Goal: Information Seeking & Learning: Learn about a topic

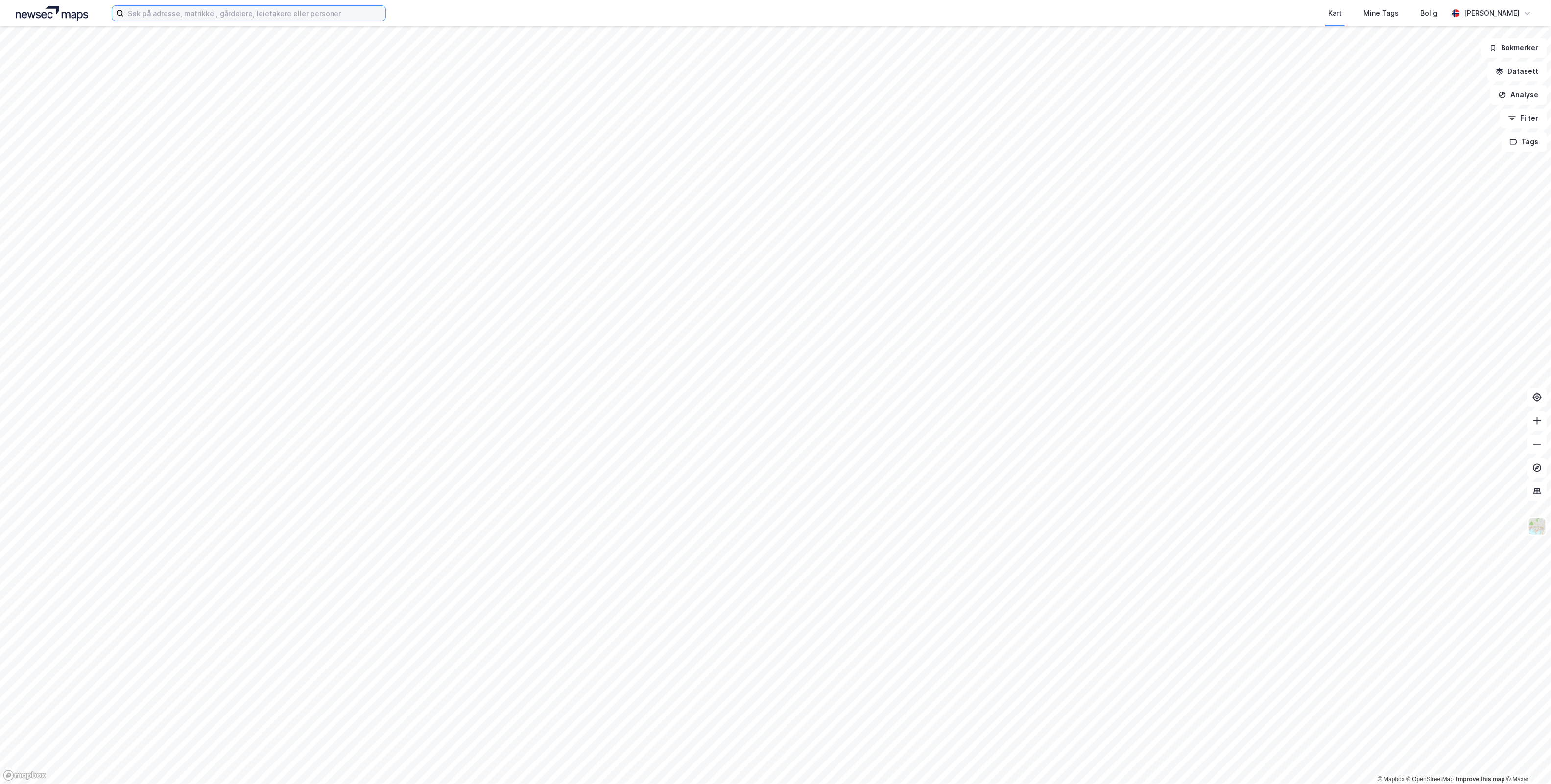
click at [350, 13] on input at bounding box center [254, 13] width 261 height 15
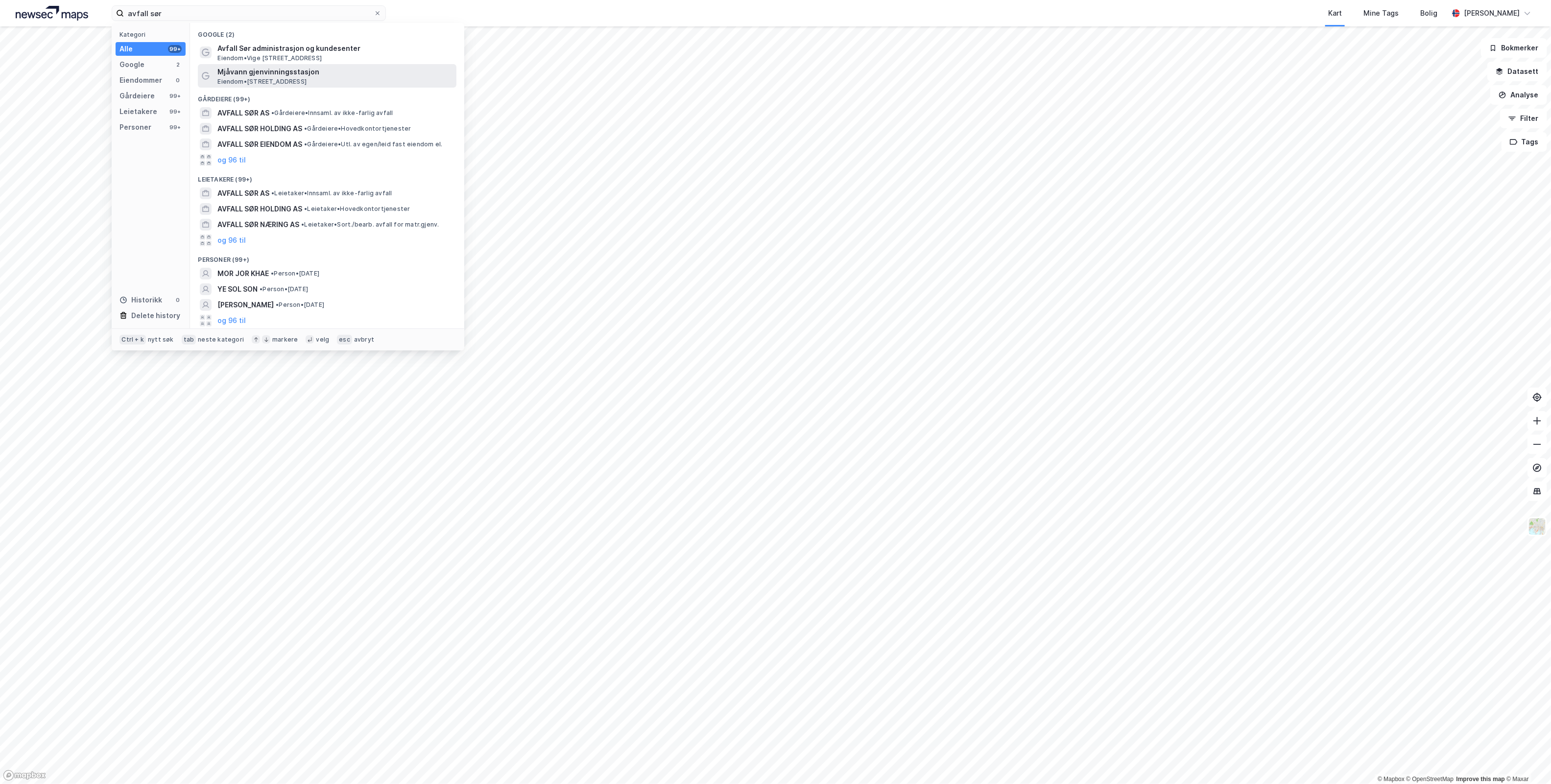
click at [387, 71] on span "Mjåvann gjenvinningsstasjon" at bounding box center [334, 72] width 235 height 12
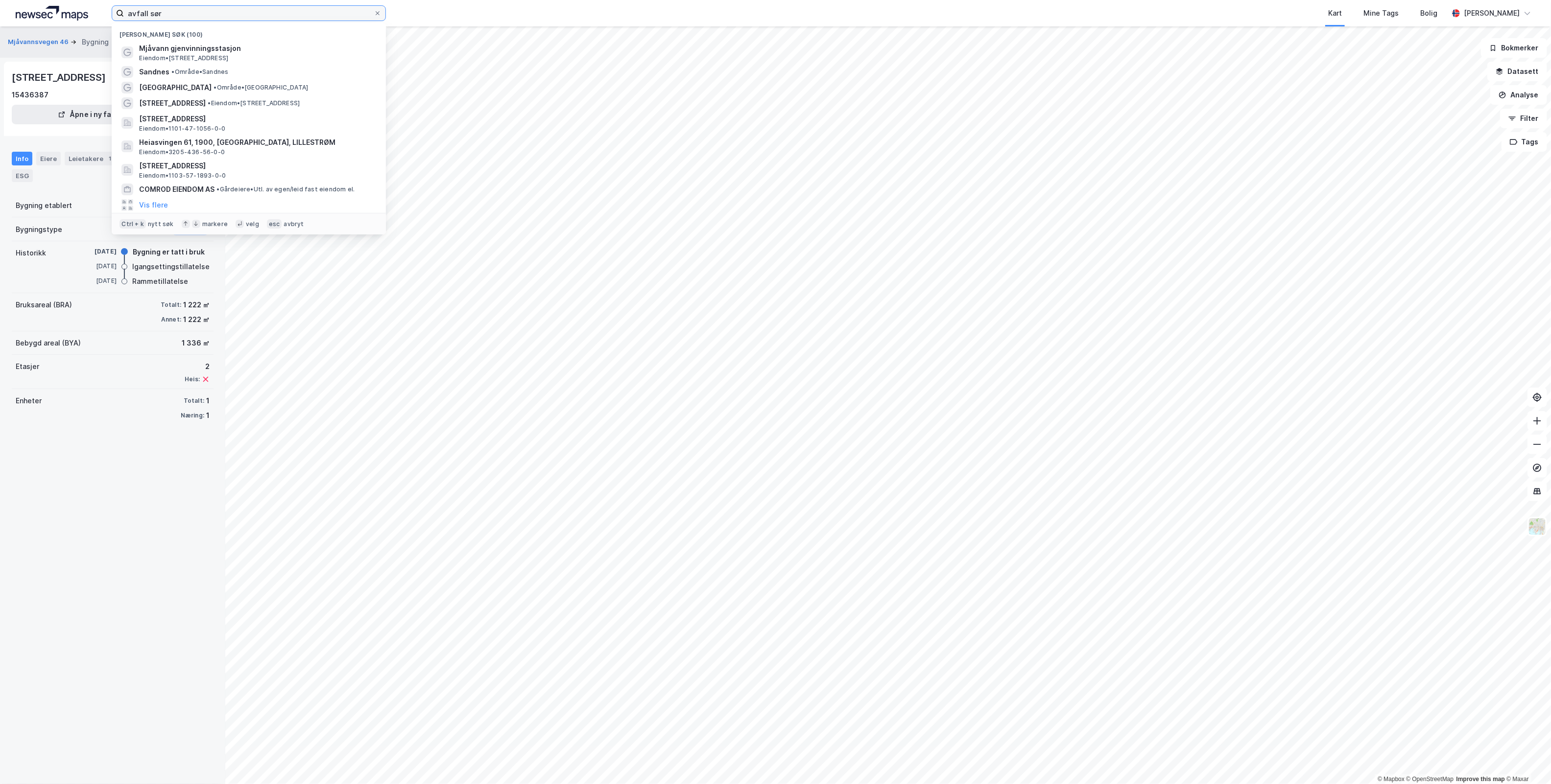
click at [260, 13] on input "avfall sør" at bounding box center [248, 13] width 249 height 15
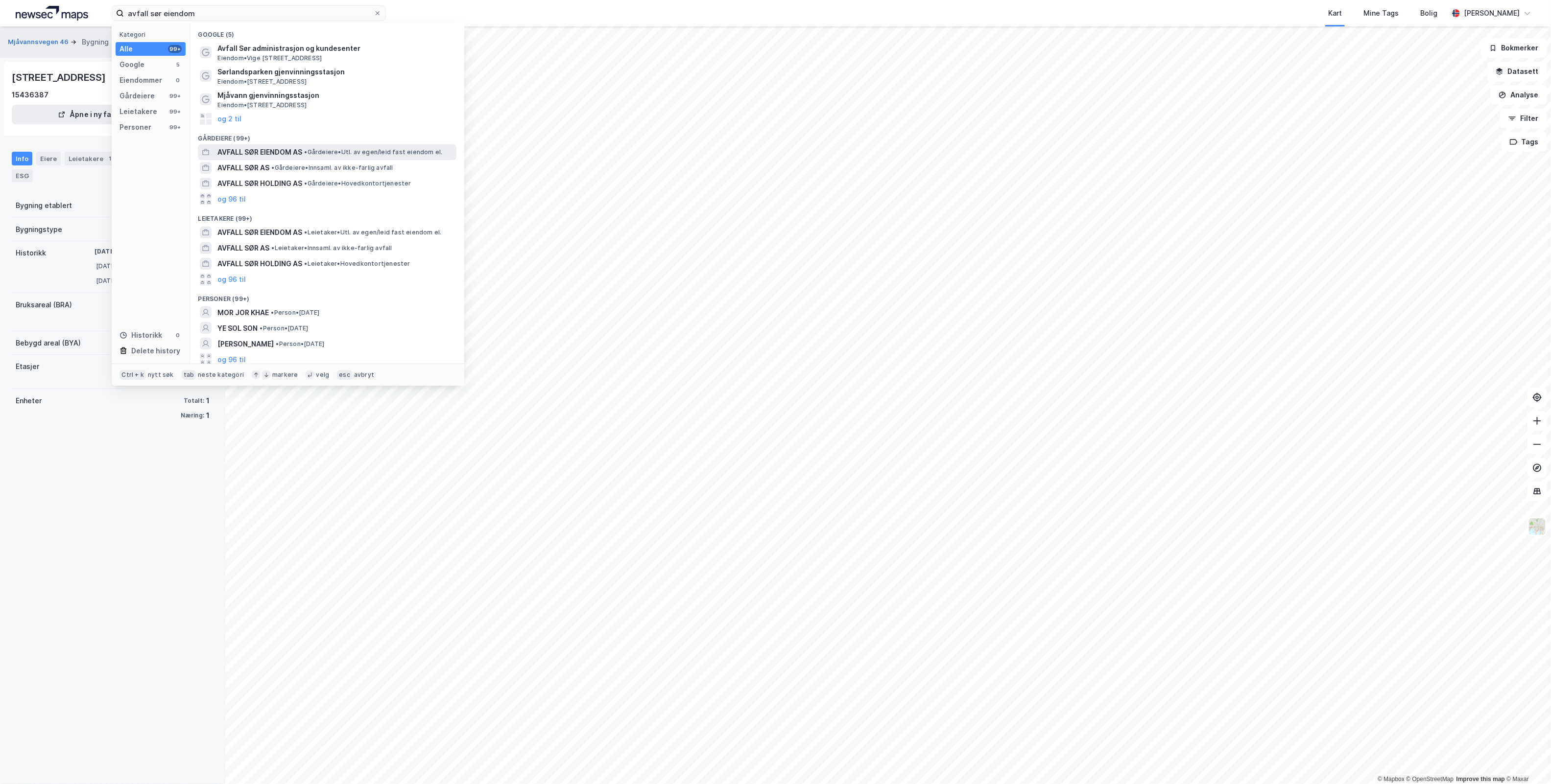
click at [354, 150] on span "• Gårdeiere • Utl. av egen/leid fast eiendom el." at bounding box center [373, 152] width 138 height 8
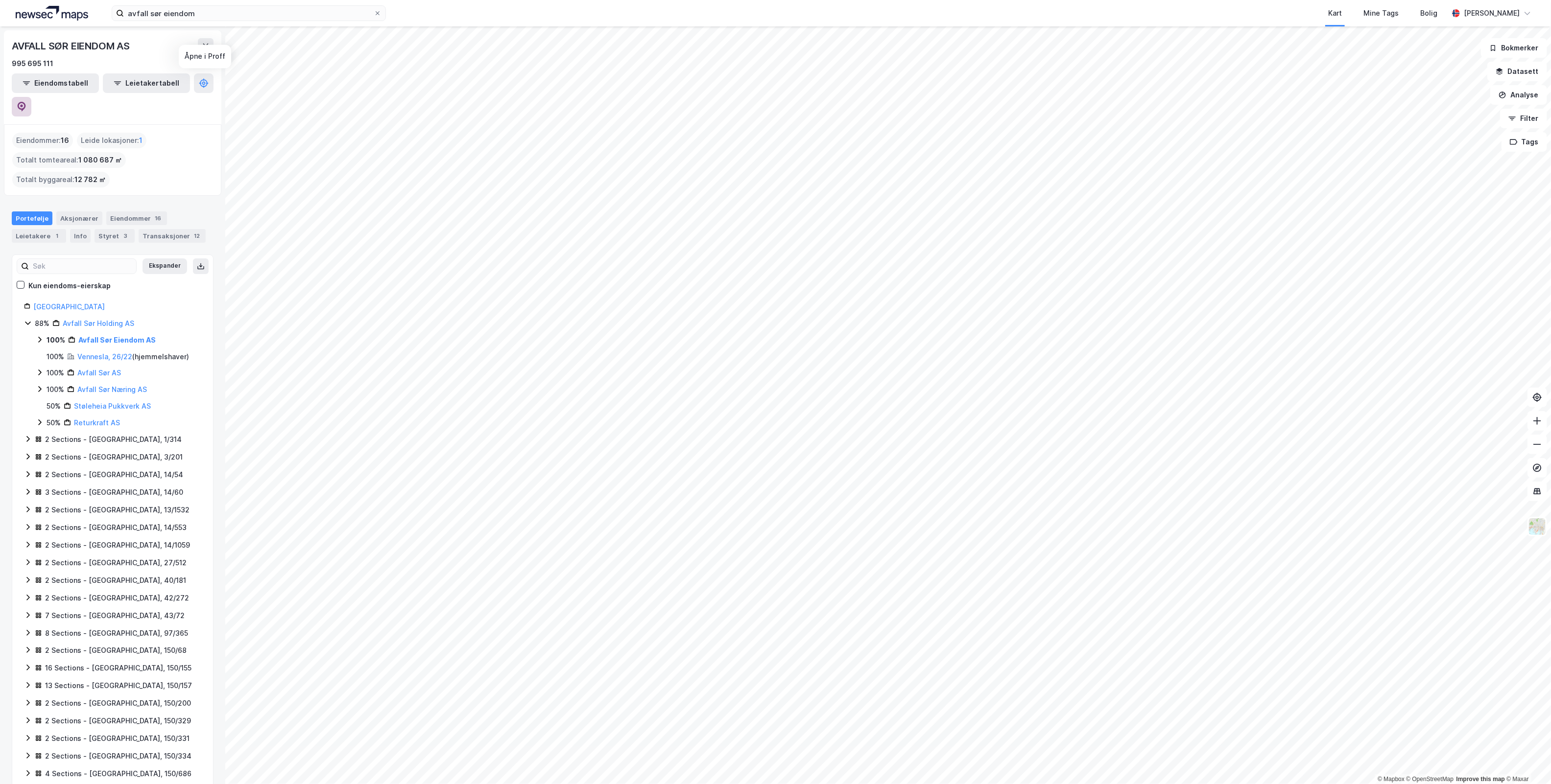
click at [31, 97] on button at bounding box center [21, 107] width 19 height 19
click at [126, 211] on div "Eiendommer 16" at bounding box center [136, 218] width 60 height 14
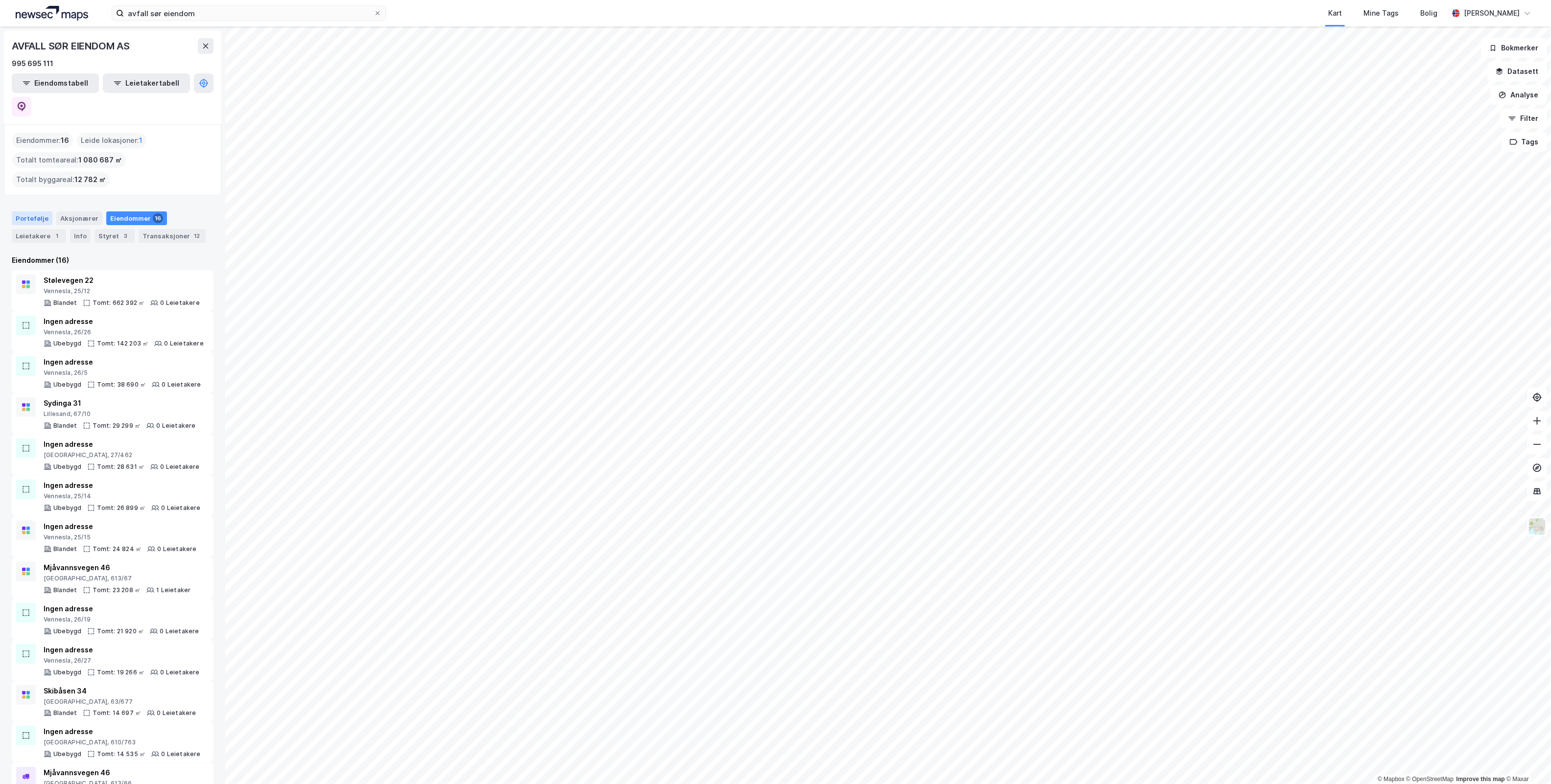
click at [19, 211] on div "Portefølje" at bounding box center [32, 218] width 41 height 14
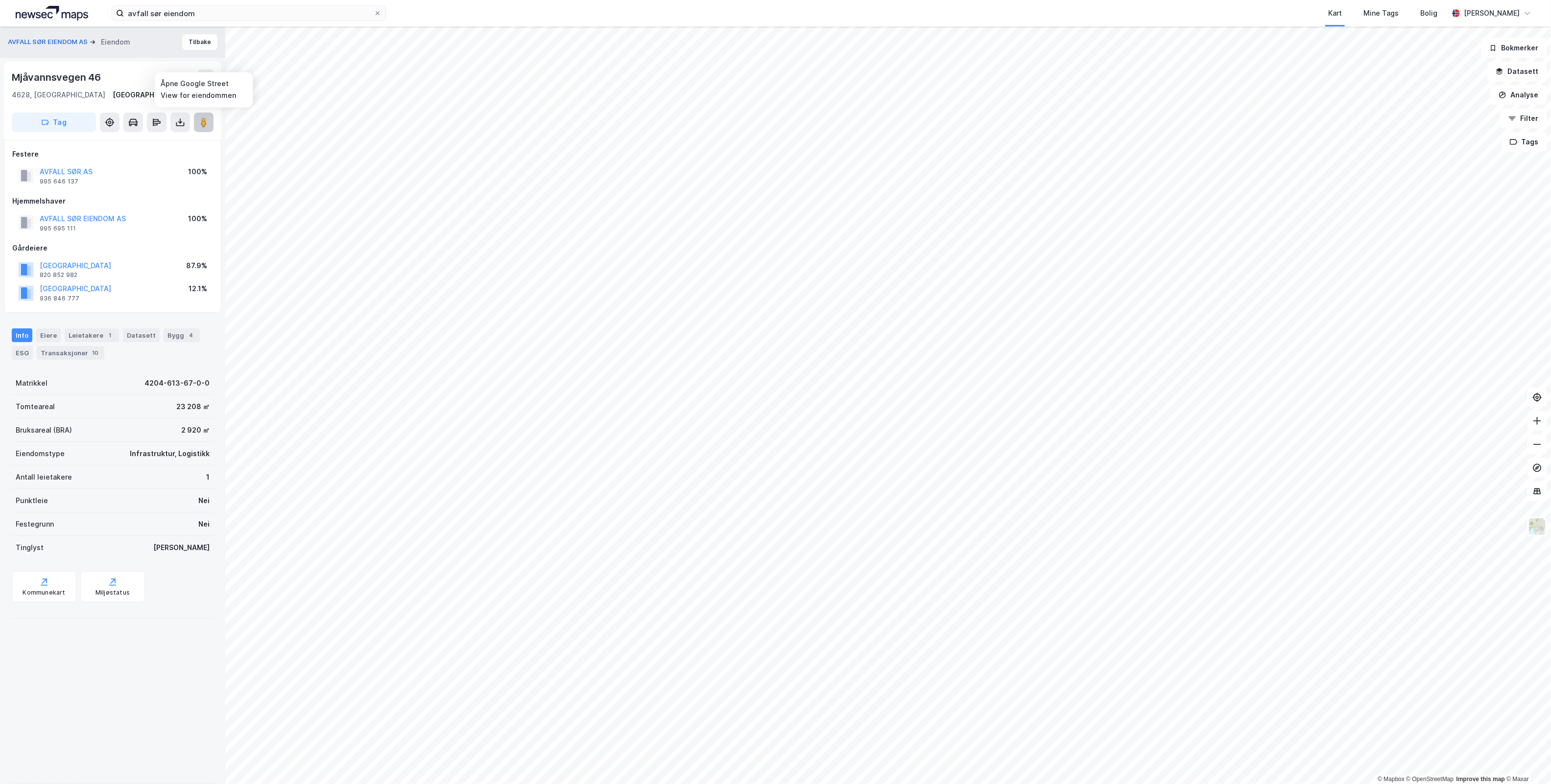
click at [204, 127] on image at bounding box center [204, 123] width 6 height 10
click at [206, 128] on button at bounding box center [204, 123] width 19 height 19
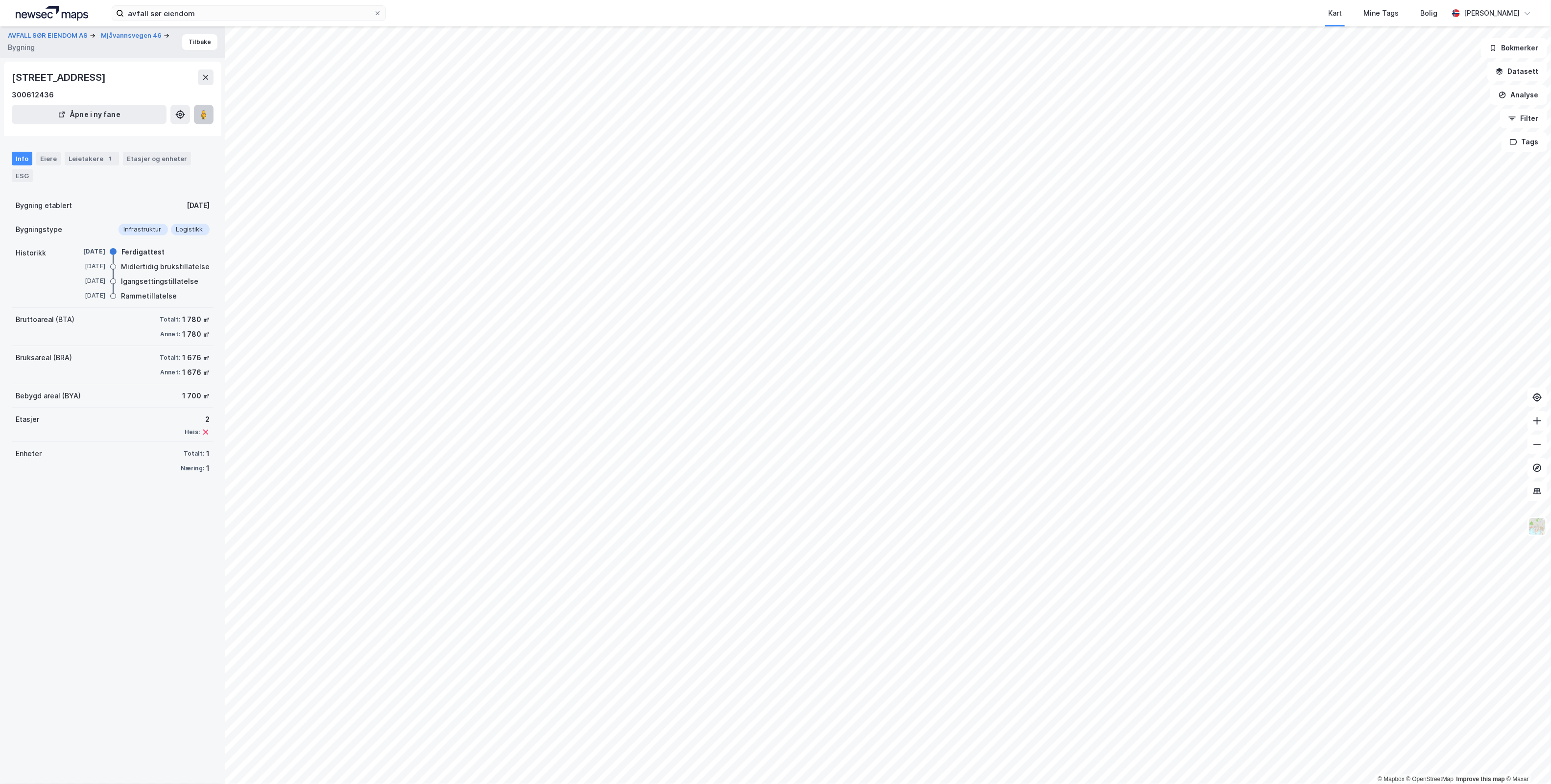
click at [205, 123] on button at bounding box center [204, 115] width 19 height 19
click at [52, 33] on button "AVFALL SØR EIENDOM AS" at bounding box center [49, 36] width 82 height 10
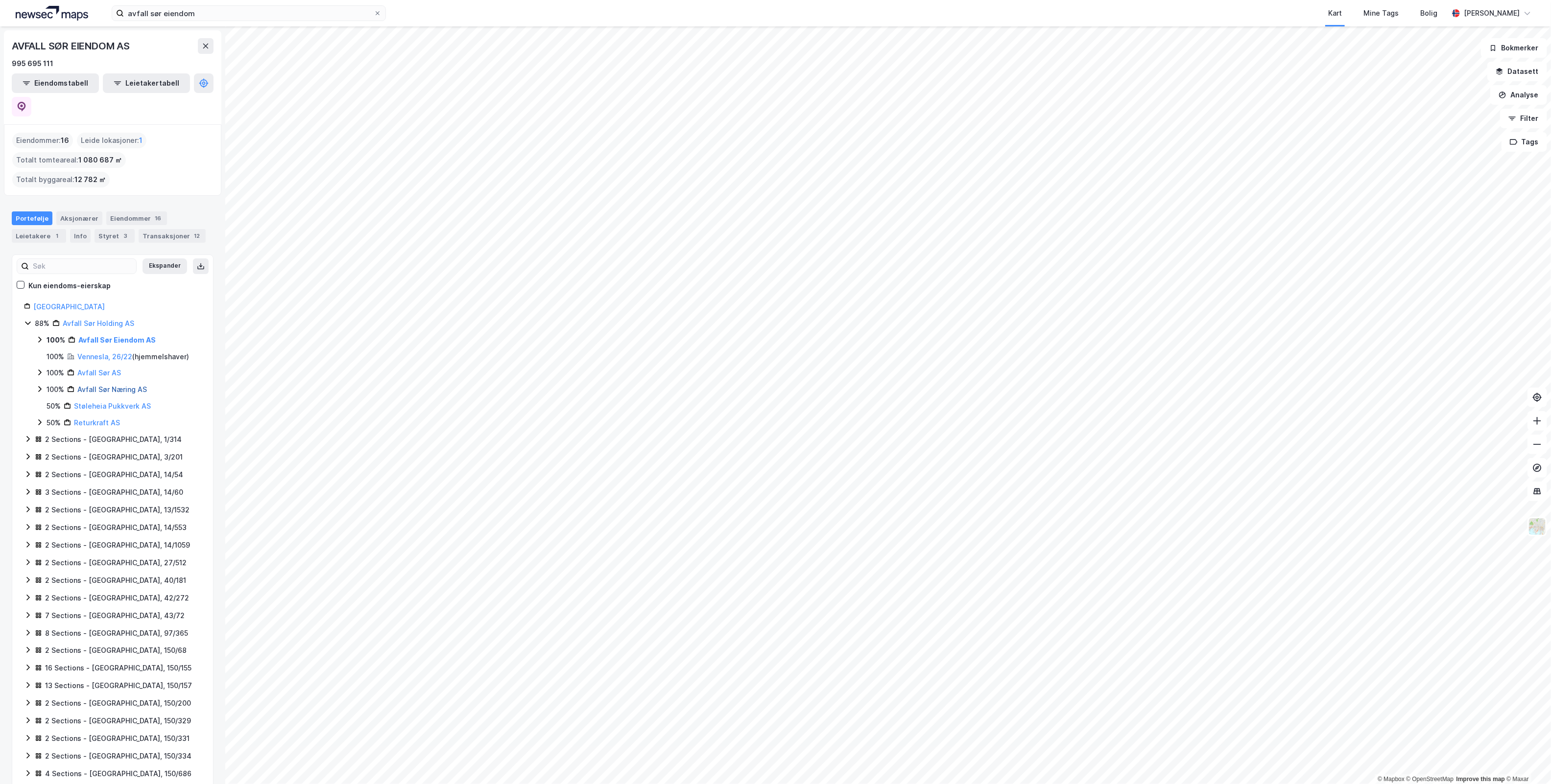
click at [114, 386] on link "Avfall Sør Næring AS" at bounding box center [111, 390] width 69 height 9
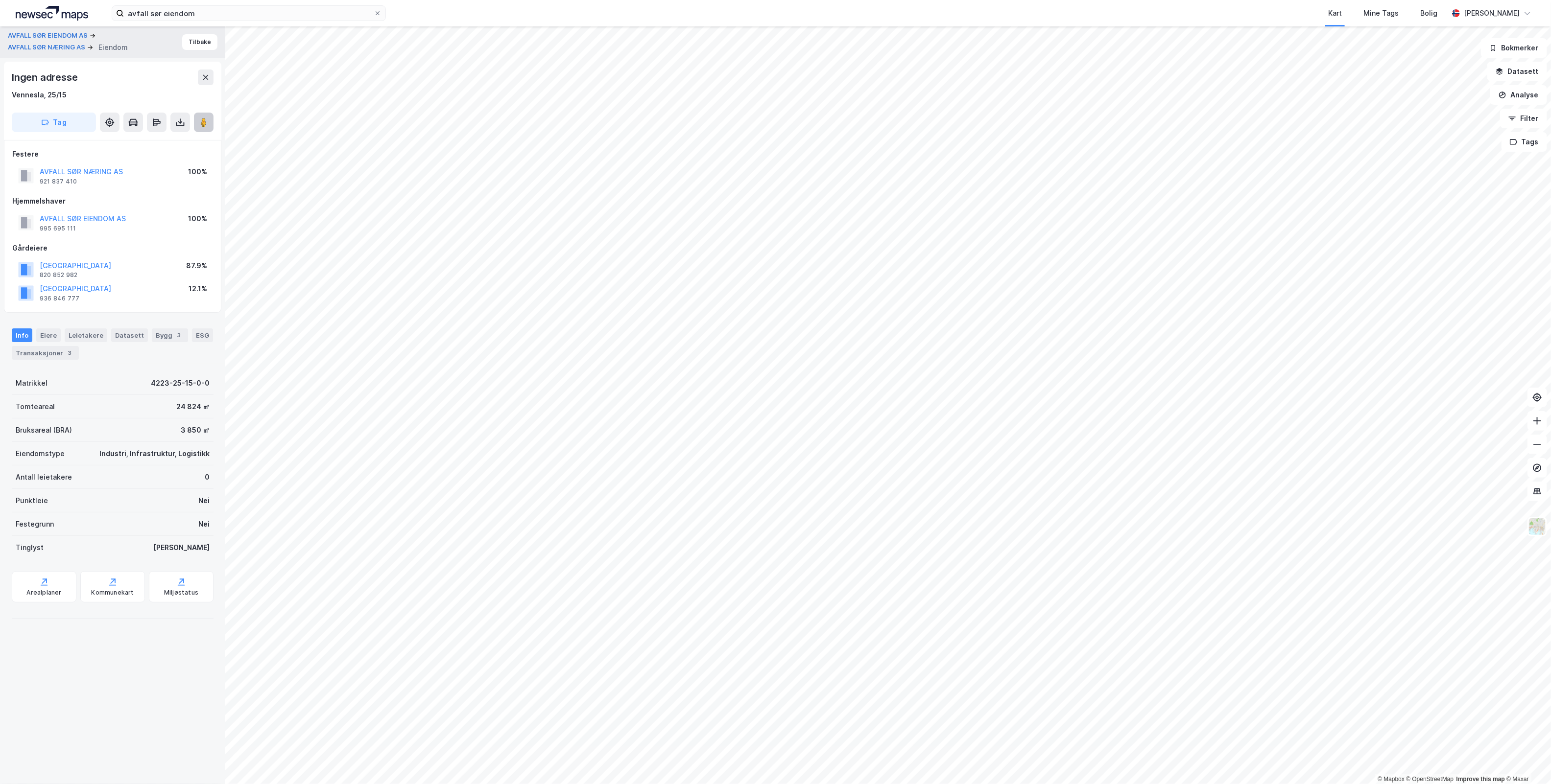
click at [204, 115] on button at bounding box center [204, 123] width 19 height 19
click at [204, 125] on image at bounding box center [204, 123] width 6 height 10
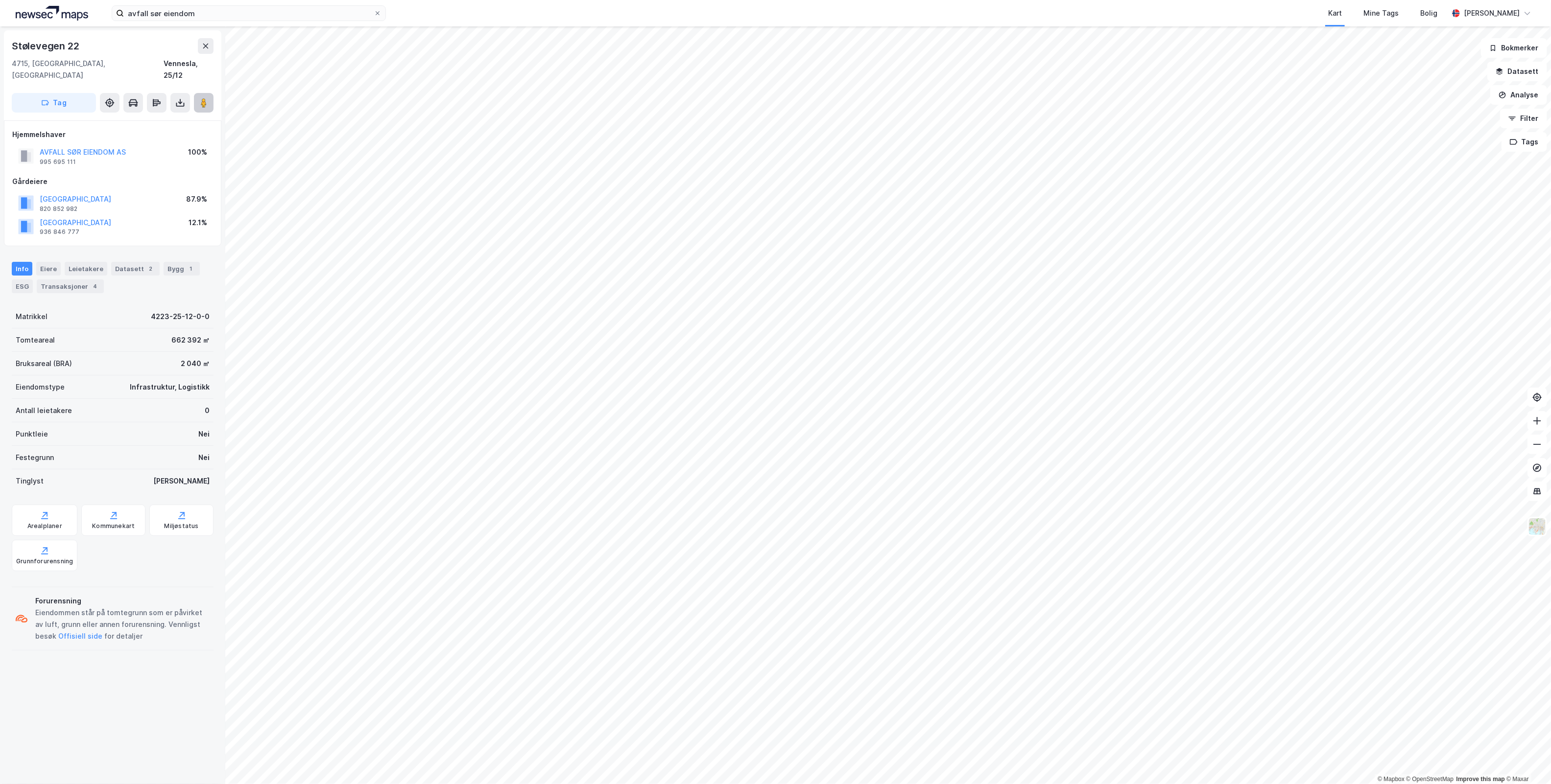
click at [210, 93] on button at bounding box center [204, 102] width 19 height 19
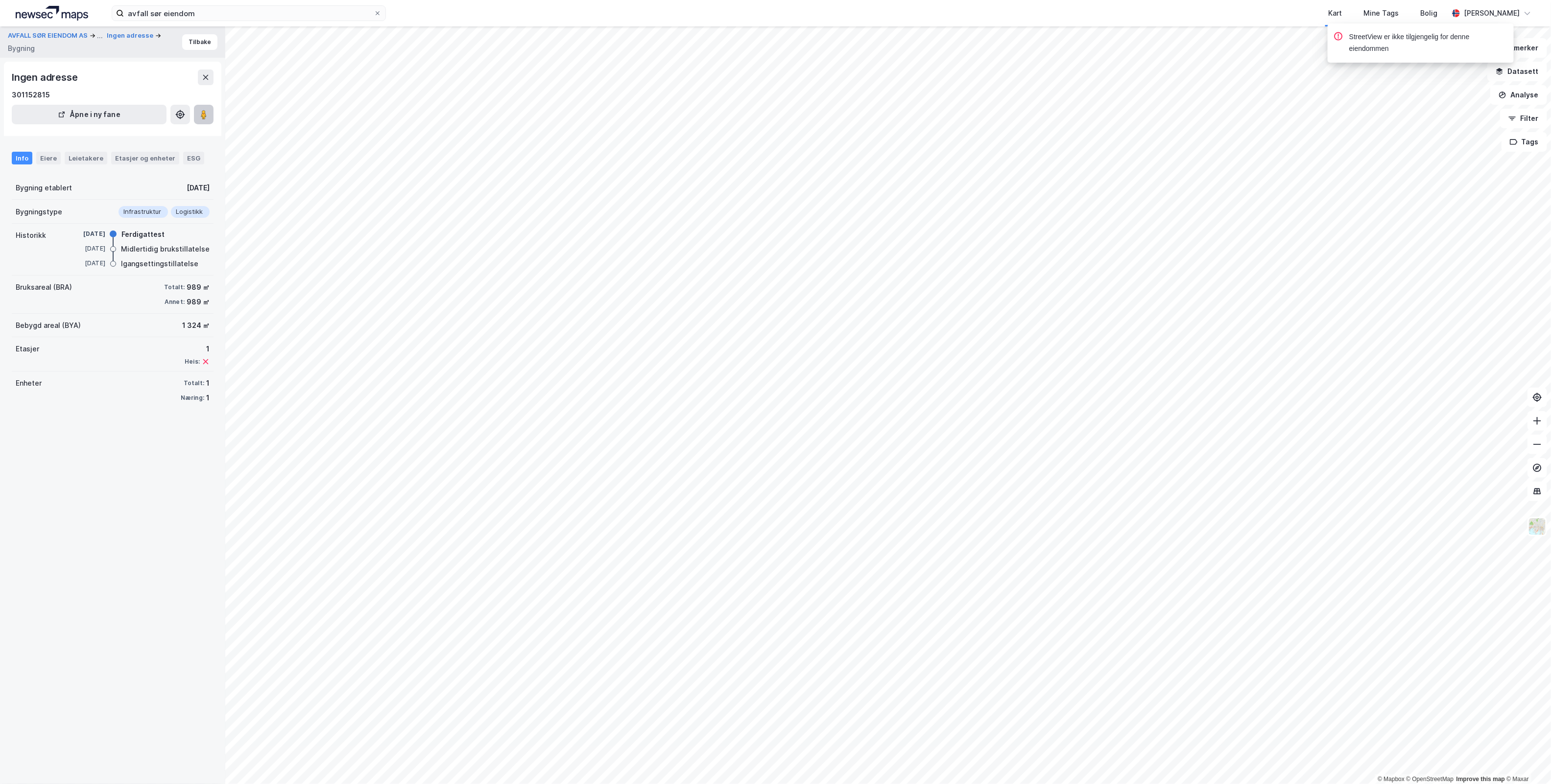
click at [212, 118] on button at bounding box center [204, 115] width 19 height 19
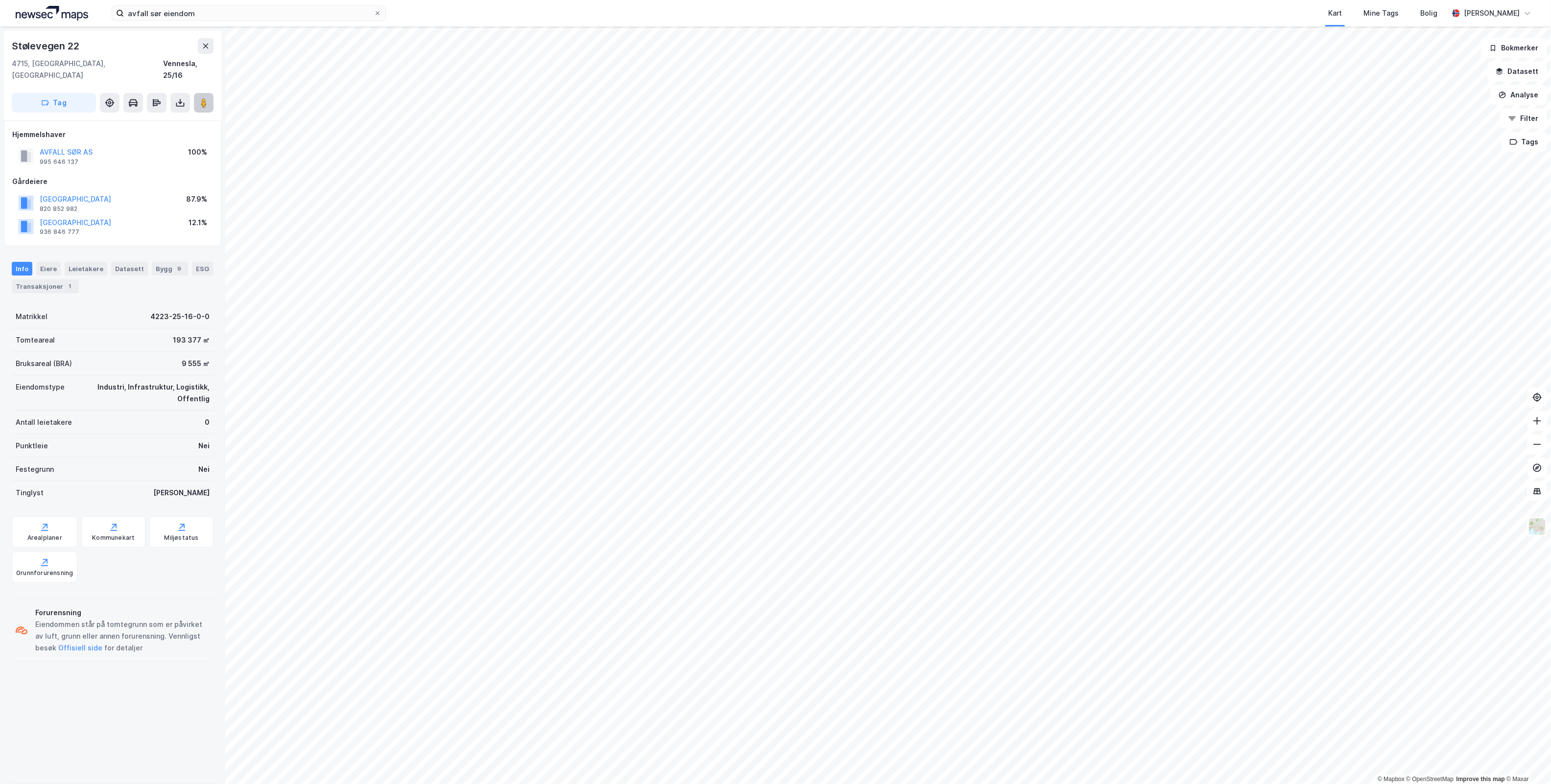
click at [207, 98] on image at bounding box center [204, 103] width 6 height 10
click at [203, 96] on button at bounding box center [204, 102] width 19 height 19
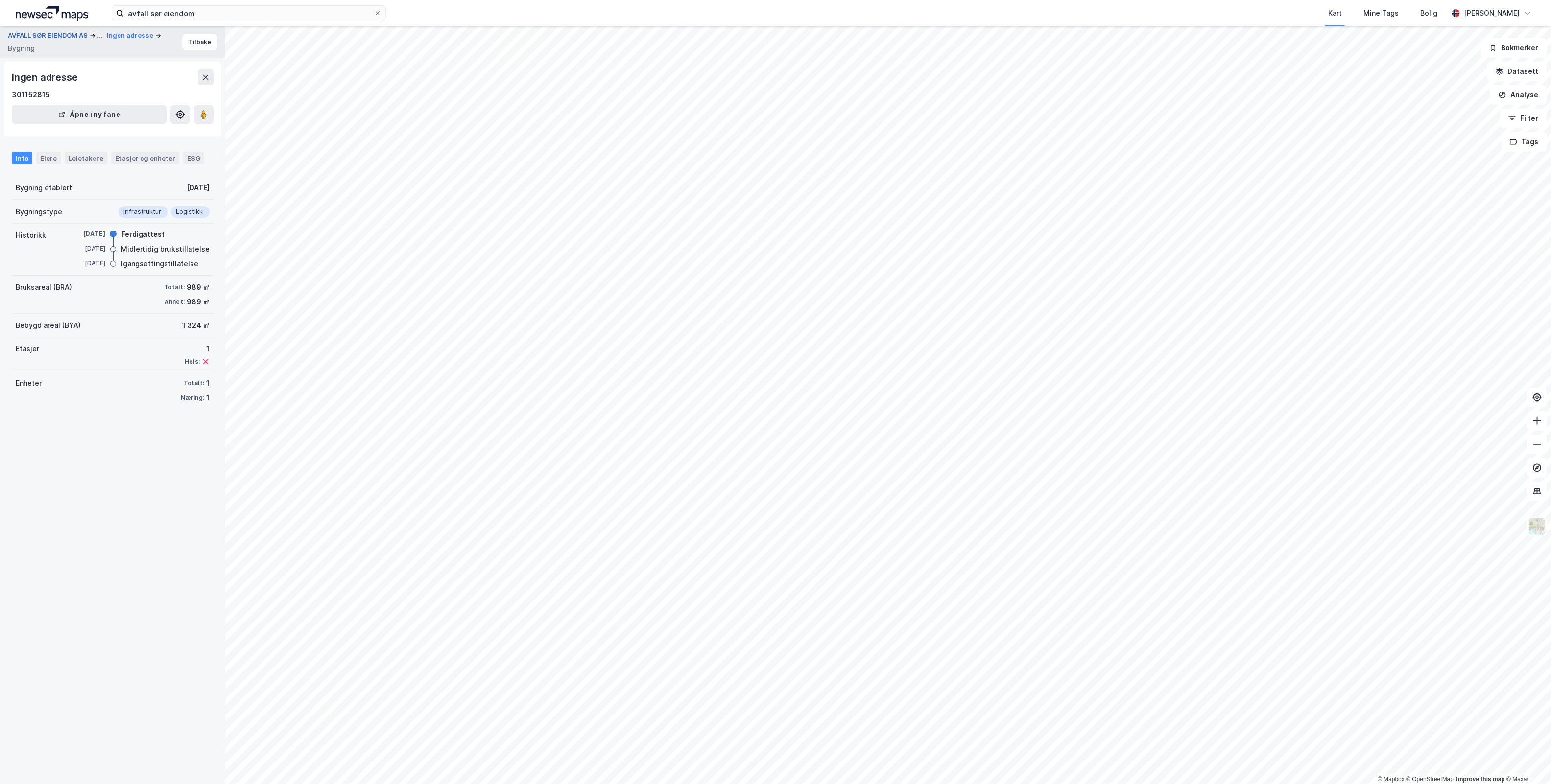
click at [48, 35] on button "AVFALL SØR EIENDOM AS" at bounding box center [49, 36] width 82 height 12
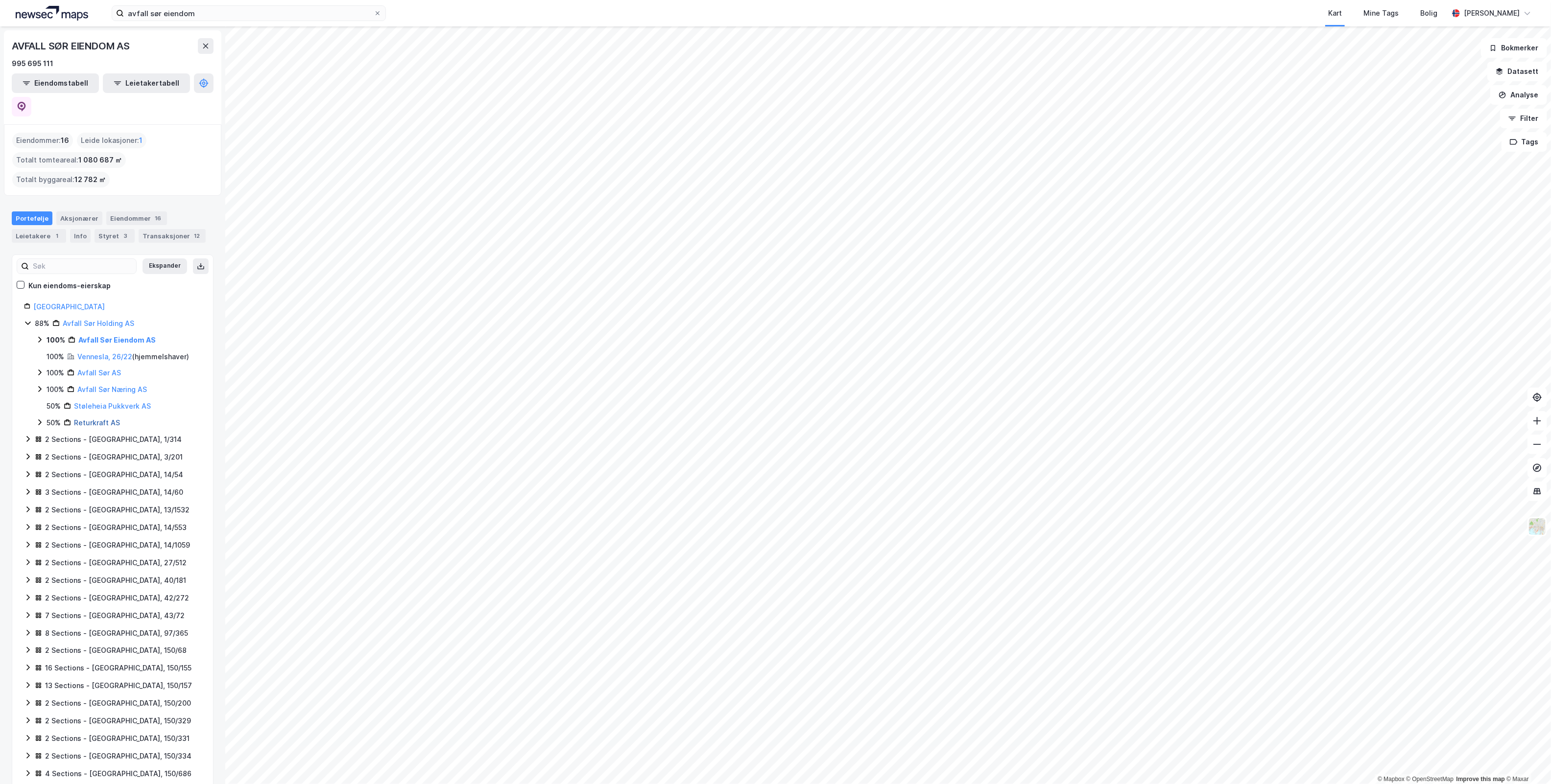
click at [104, 419] on link "Returkraft AS" at bounding box center [96, 423] width 46 height 9
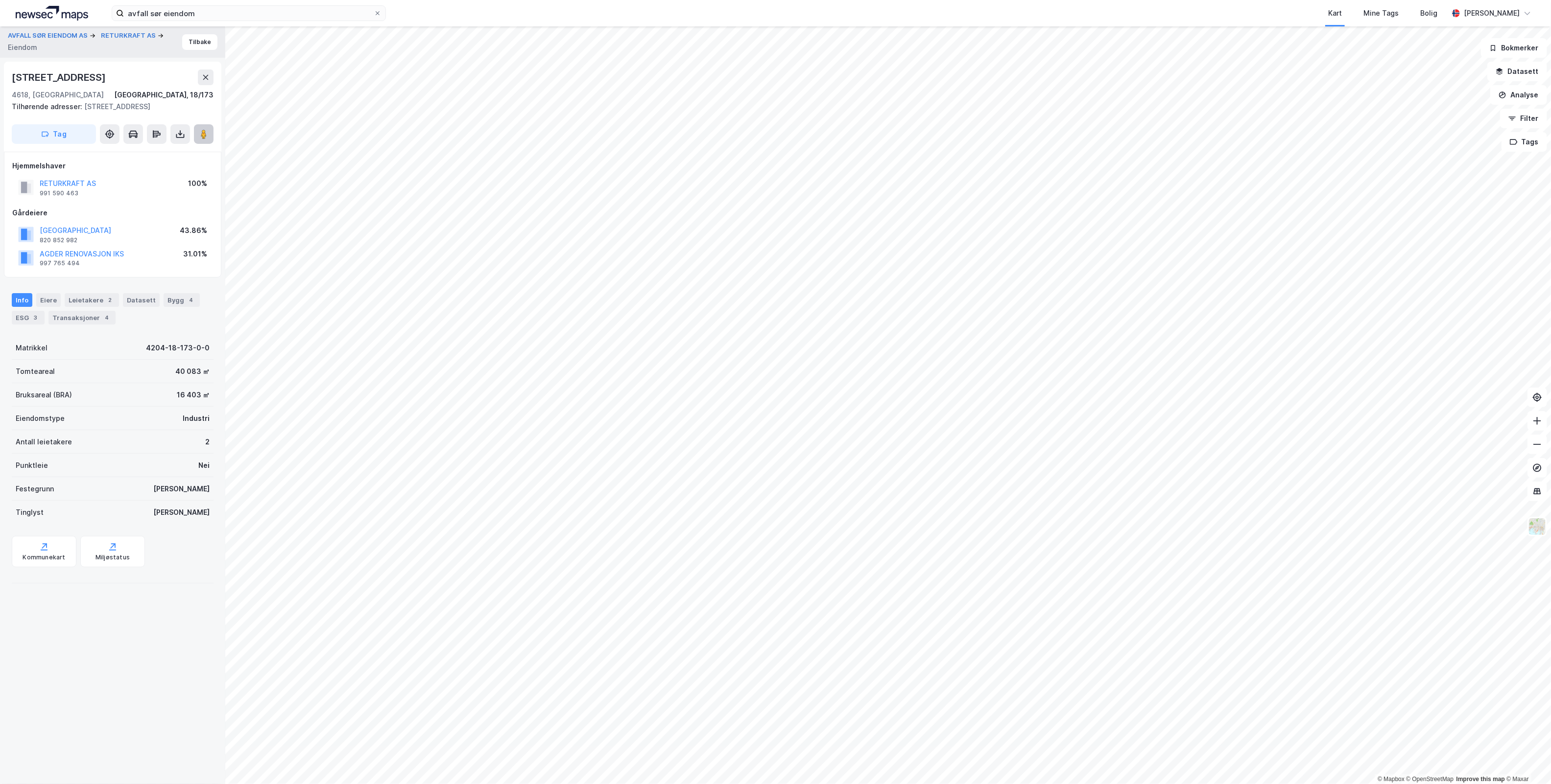
click at [208, 131] on icon at bounding box center [204, 134] width 10 height 10
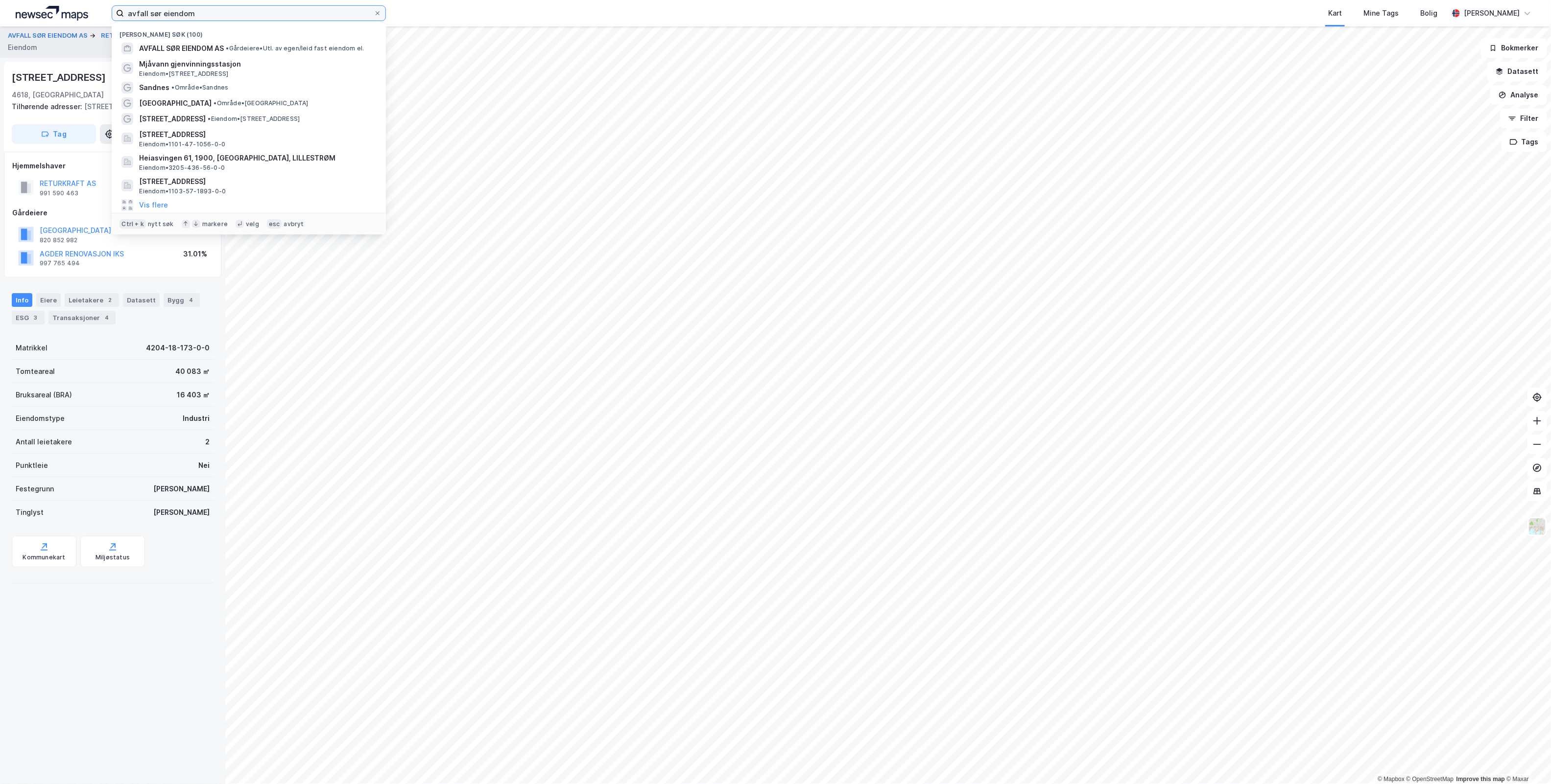
drag, startPoint x: 198, startPoint y: 13, endPoint x: -95, endPoint y: 45, distance: 294.7
click at [0, 45] on html "avfall sør eiendom [GEOGRAPHIC_DATA] søk (100) AVFALL SØR EIENDOM AS • Gårdeier…" at bounding box center [776, 392] width 1551 height 784
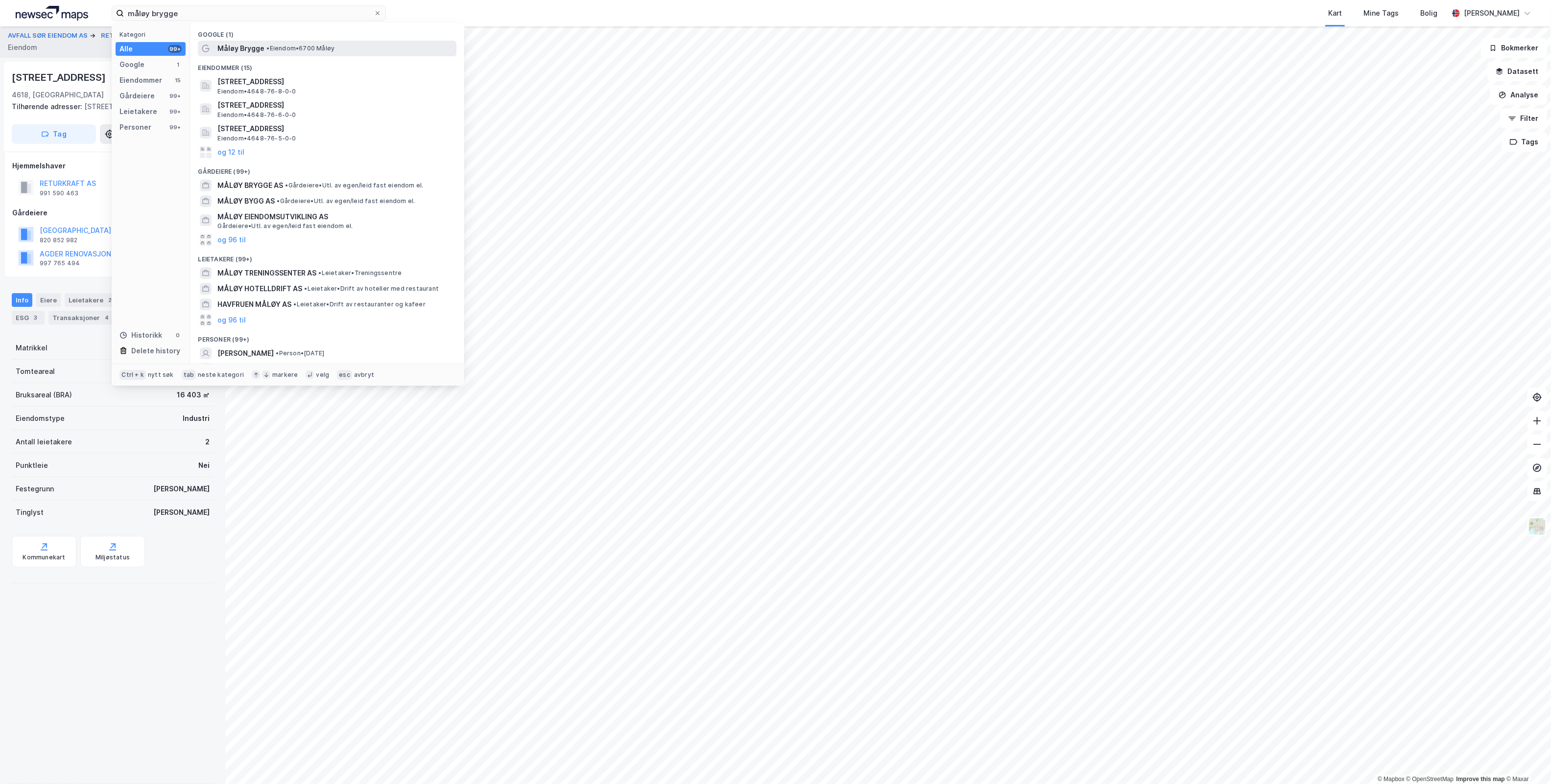
click at [290, 52] on span "• Eiendom • 6700 [GEOGRAPHIC_DATA]" at bounding box center [300, 49] width 68 height 8
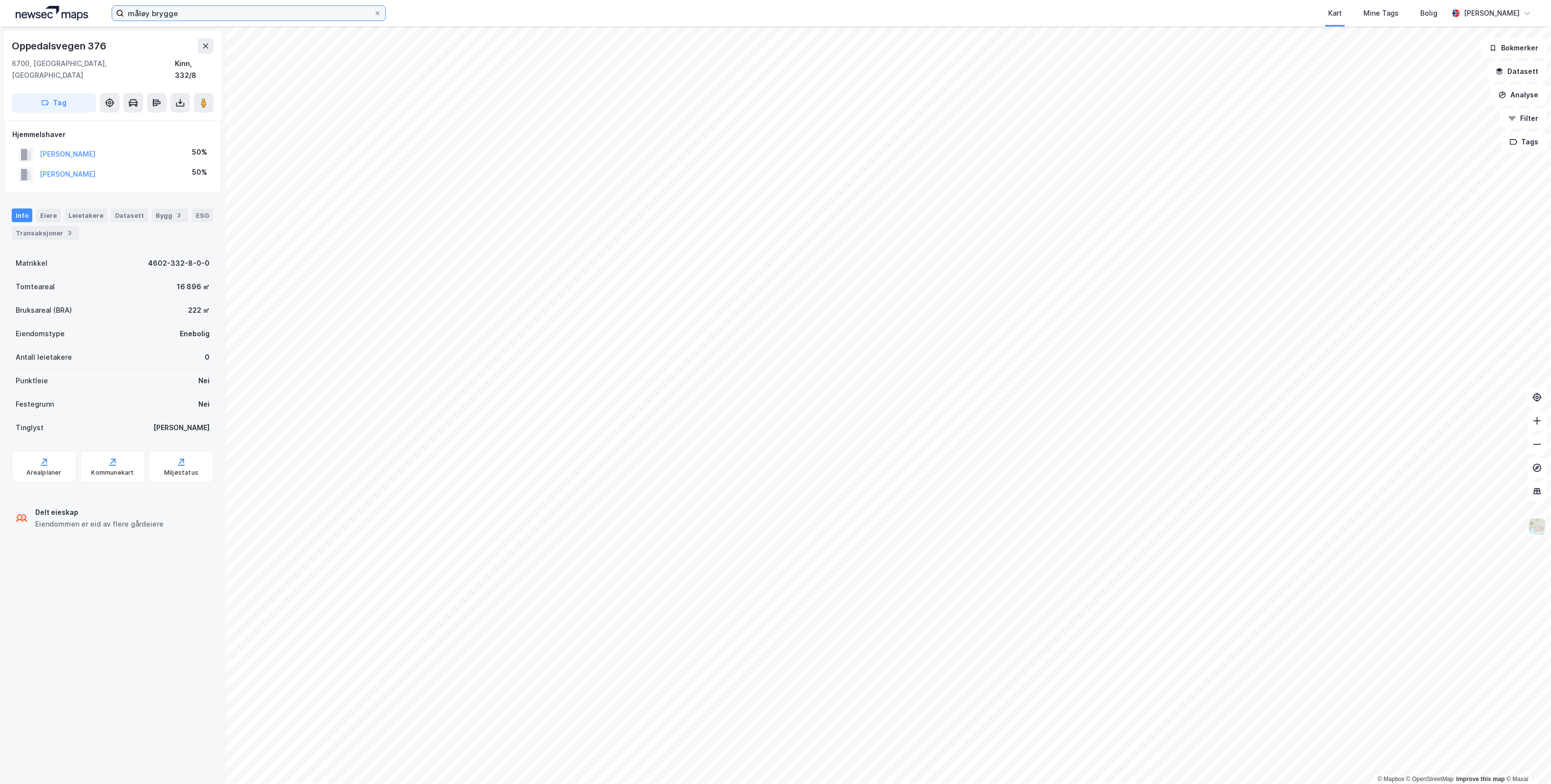
click at [246, 14] on input "måløy brygge" at bounding box center [248, 13] width 249 height 15
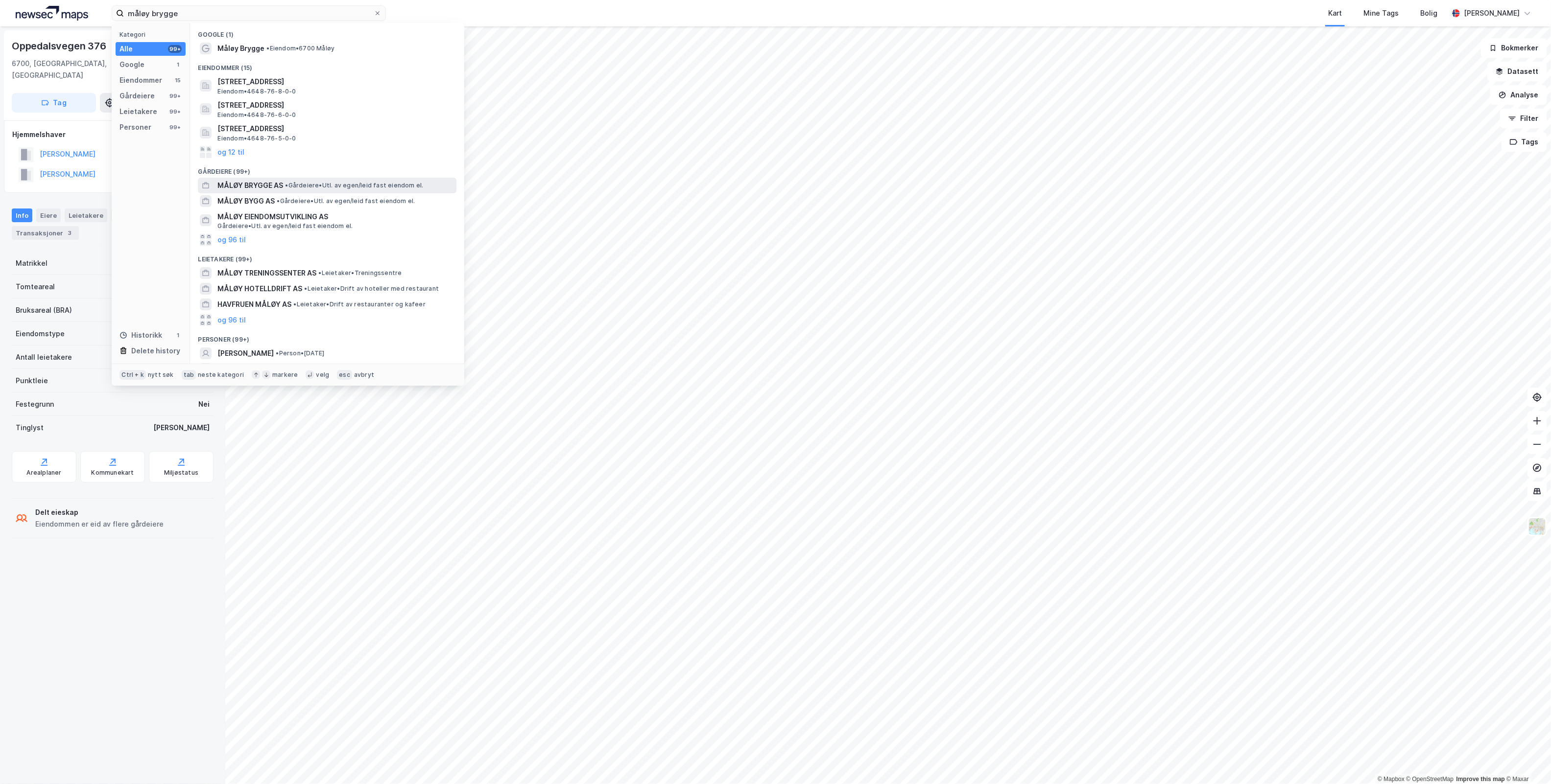
click at [316, 188] on span "• Gårdeiere • Utl. av egen/leid fast eiendom el." at bounding box center [355, 185] width 138 height 8
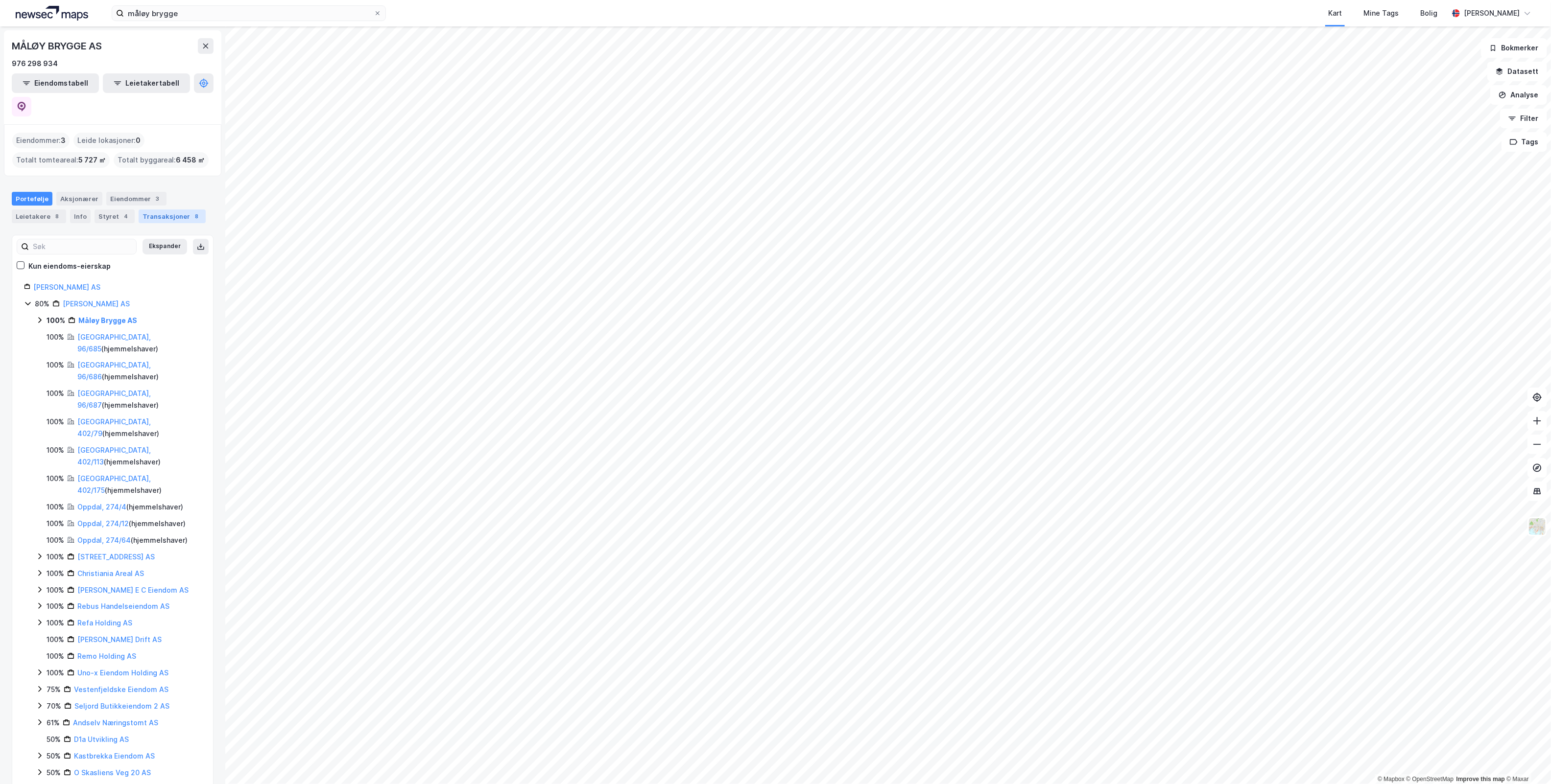
click at [177, 209] on div "Transaksjoner 8" at bounding box center [171, 216] width 67 height 14
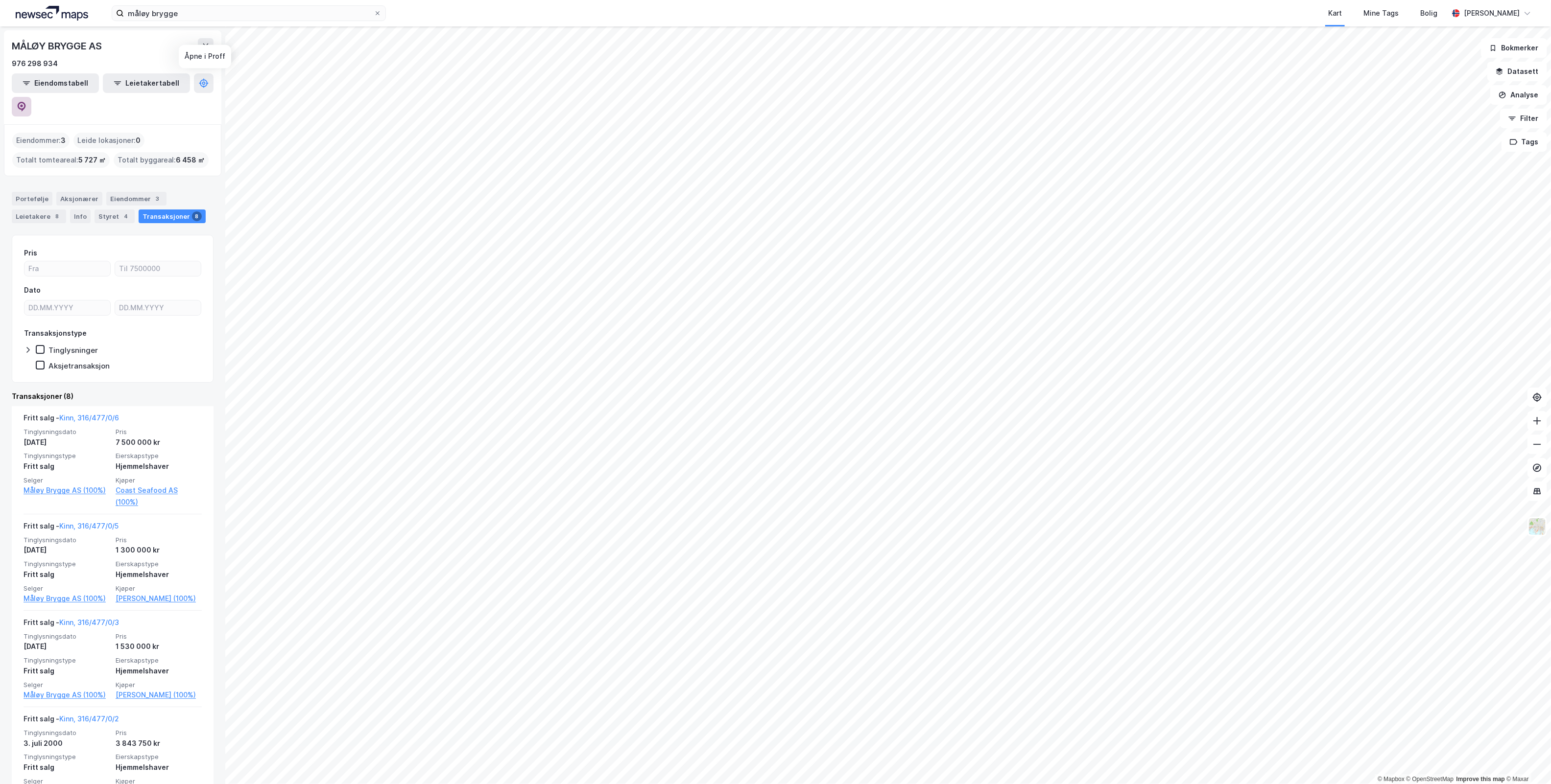
click at [31, 97] on button at bounding box center [21, 107] width 19 height 19
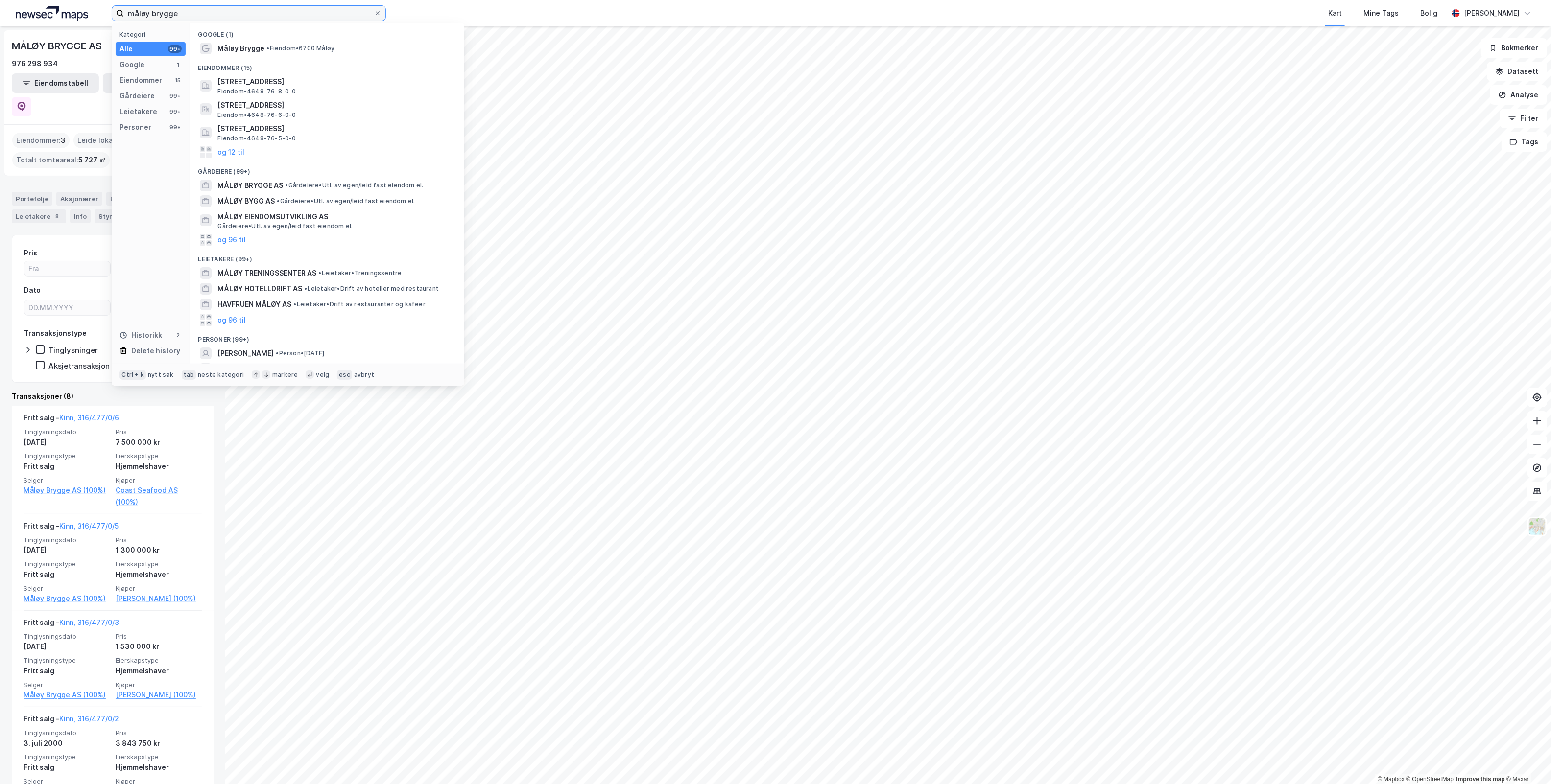
drag, startPoint x: 252, startPoint y: 16, endPoint x: -296, endPoint y: 77, distance: 551.4
click at [0, 77] on html "måløy brygge Kategori Alle 99+ Google 1 Eiendommer 15 Gårdeiere 99+ Leietakere …" at bounding box center [776, 392] width 1551 height 784
paste input "Vøyenengtunet 14"
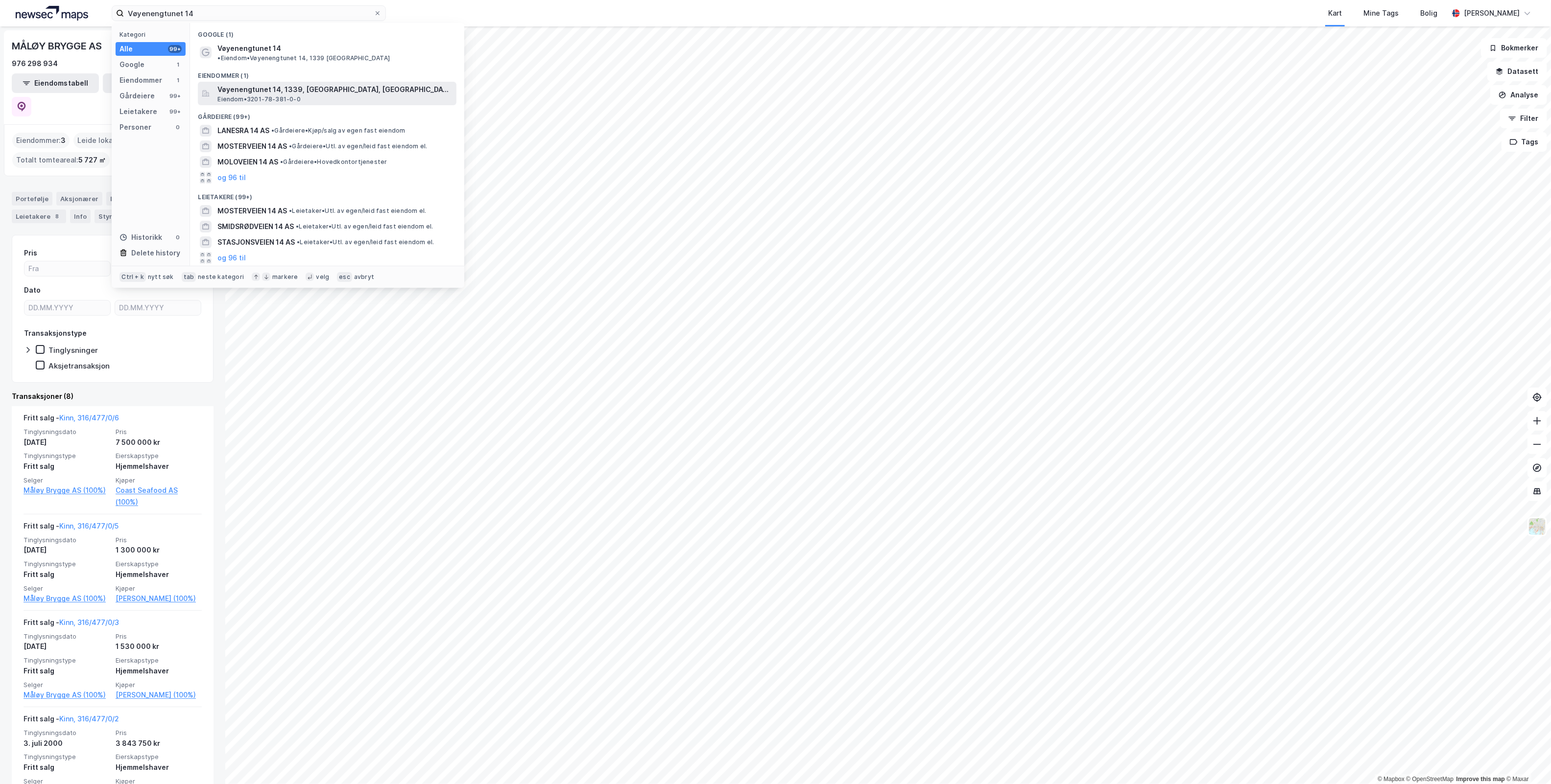
click at [255, 85] on span "Vøyenengtunet 14, 1339, [GEOGRAPHIC_DATA], [GEOGRAPHIC_DATA]" at bounding box center [334, 90] width 235 height 12
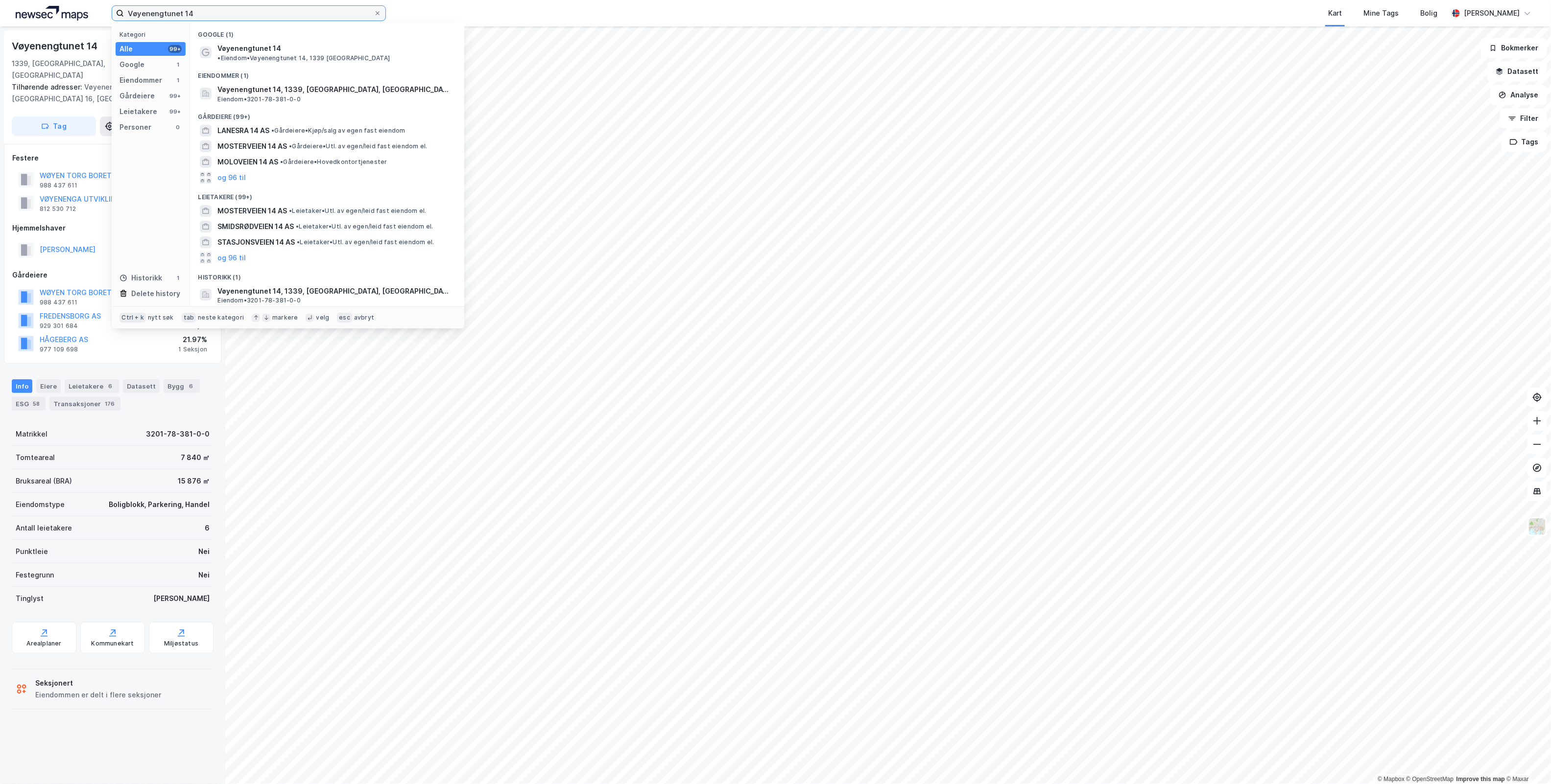
drag, startPoint x: 221, startPoint y: 13, endPoint x: -151, endPoint y: 45, distance: 373.4
click at [0, 45] on html "Vøyenengtunet 14 Kategori Alle 99+ Google 1 Eiendommer 1 Gårdeiere 99+ Leietake…" at bounding box center [776, 392] width 1551 height 784
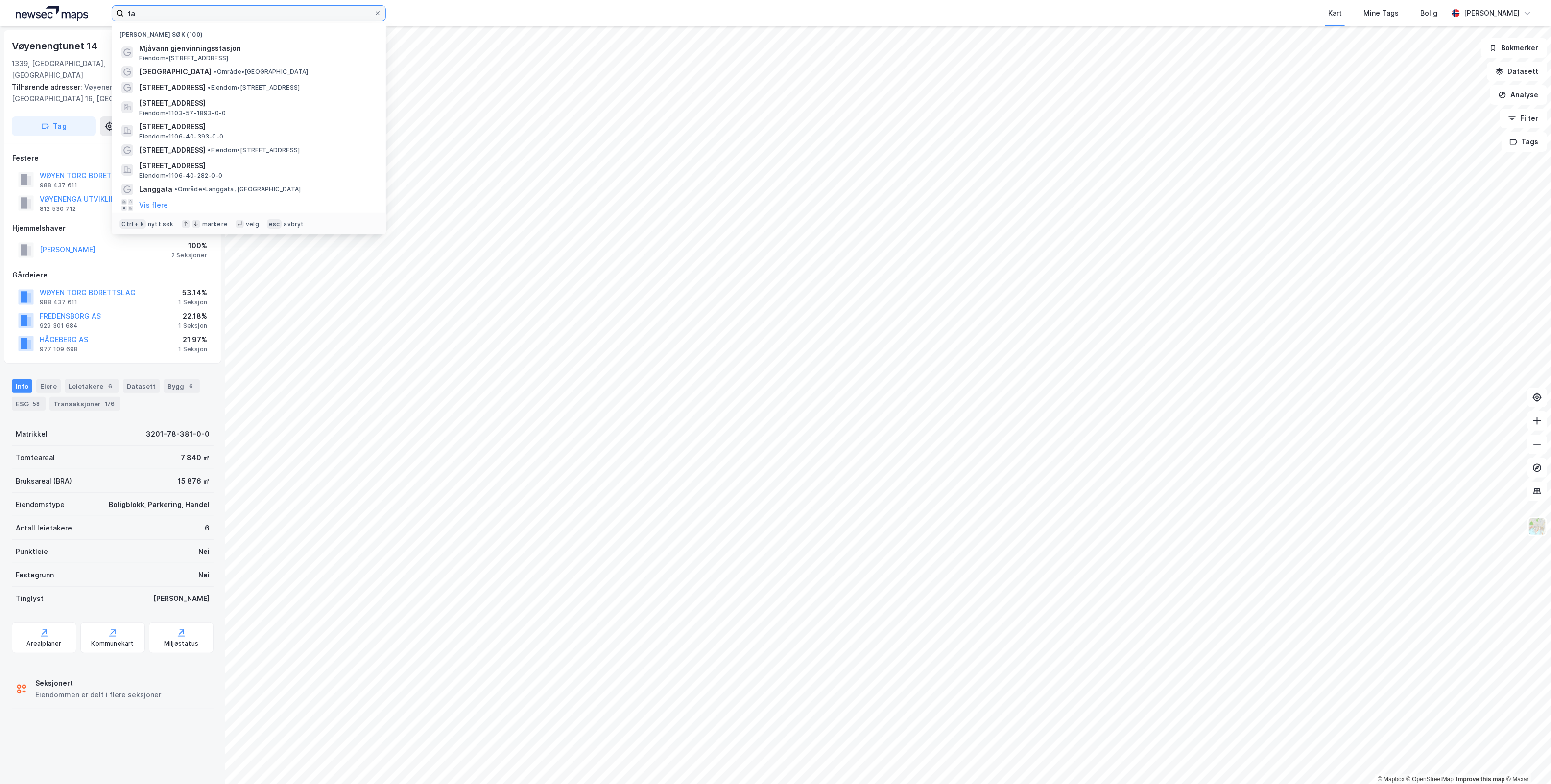
type input "t"
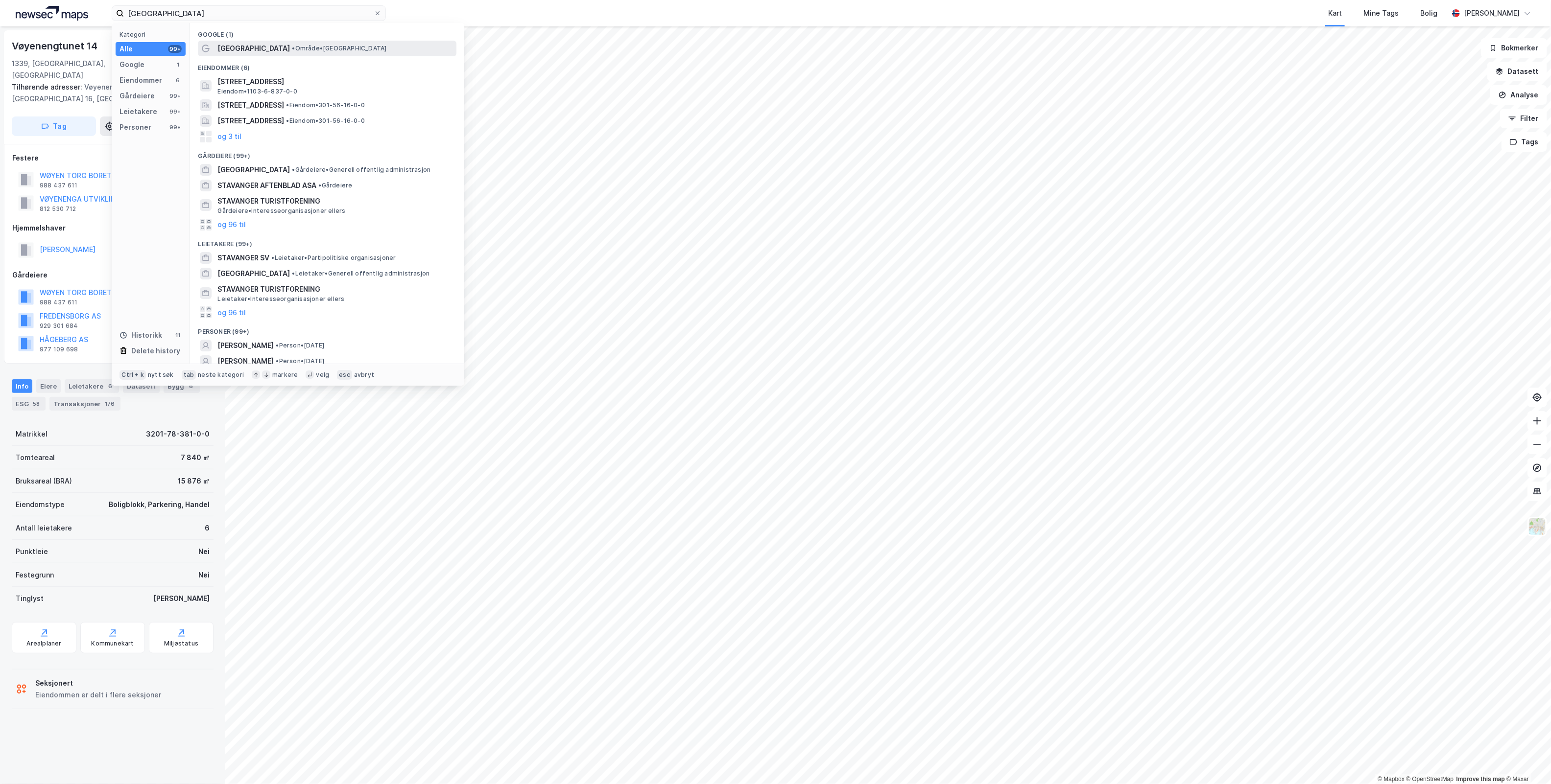
click at [298, 49] on span "• Område • [GEOGRAPHIC_DATA]" at bounding box center [339, 49] width 95 height 8
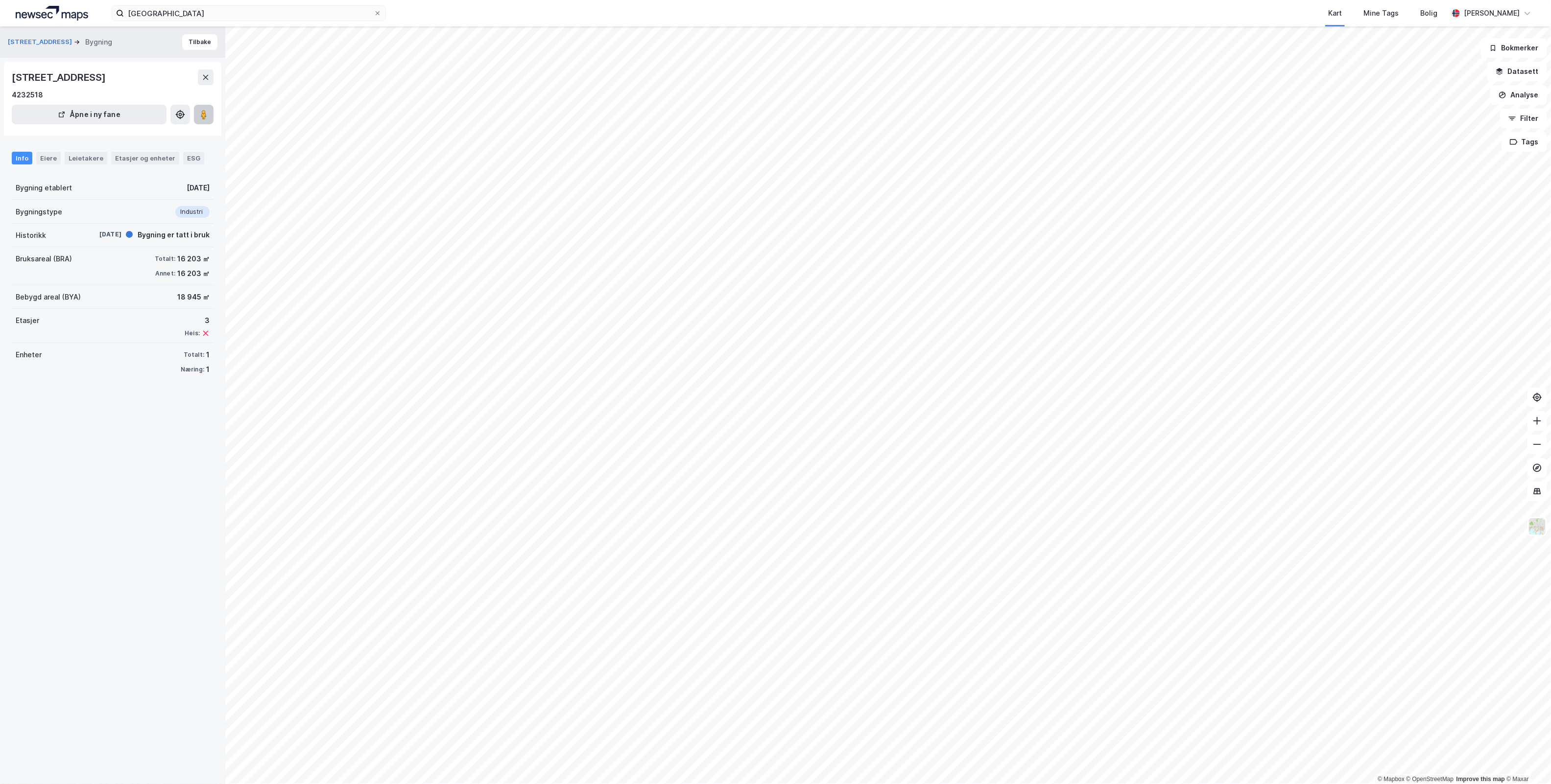
click at [208, 109] on button at bounding box center [204, 115] width 19 height 19
click at [95, 155] on div "Leietakere" at bounding box center [86, 158] width 43 height 13
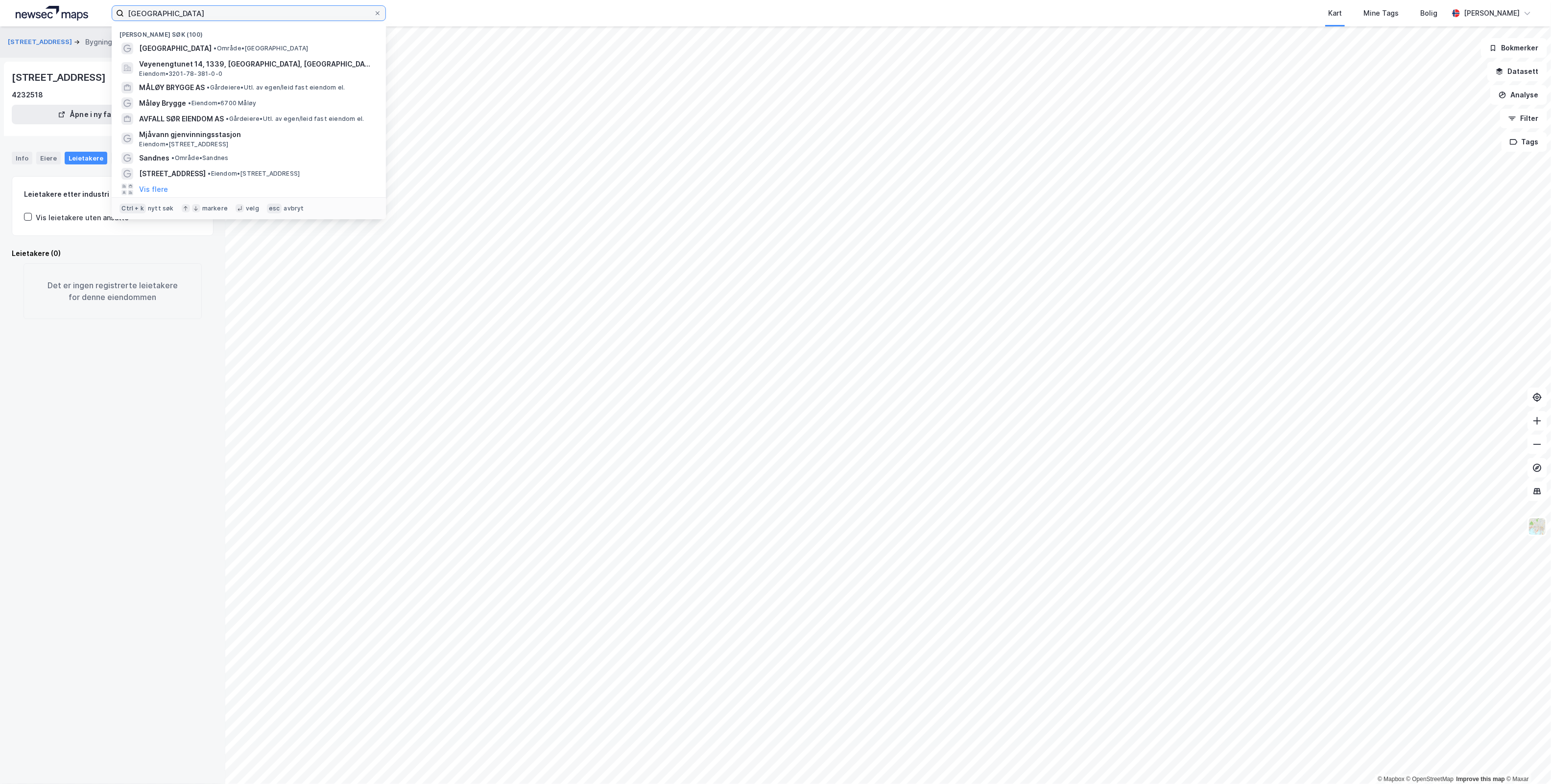
drag, startPoint x: 202, startPoint y: 11, endPoint x: -285, endPoint y: 52, distance: 488.7
click at [0, 52] on html "stavanger Nylige søk (100) [GEOGRAPHIC_DATA] • Område • [GEOGRAPHIC_DATA] Vøyen…" at bounding box center [776, 392] width 1551 height 784
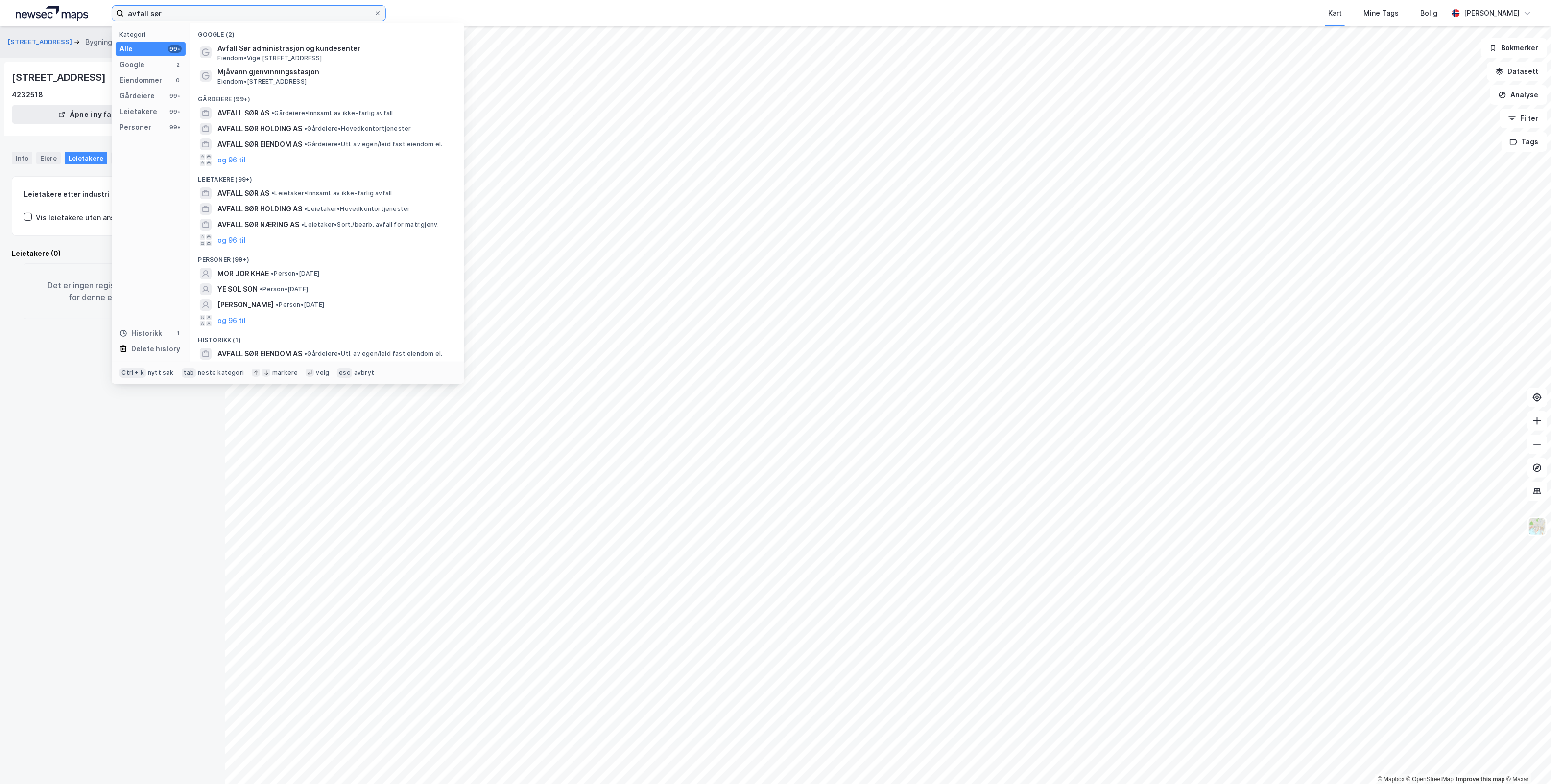
click at [170, 13] on input "avfall sør" at bounding box center [248, 13] width 249 height 15
drag, startPoint x: 170, startPoint y: 13, endPoint x: 62, endPoint y: 11, distance: 108.0
click at [62, 11] on div "avfall sør Kategori Alle 99+ Google 2 Eiendommer 0 Gårdeiere 99+ Leietakere 99+…" at bounding box center [776, 13] width 1551 height 26
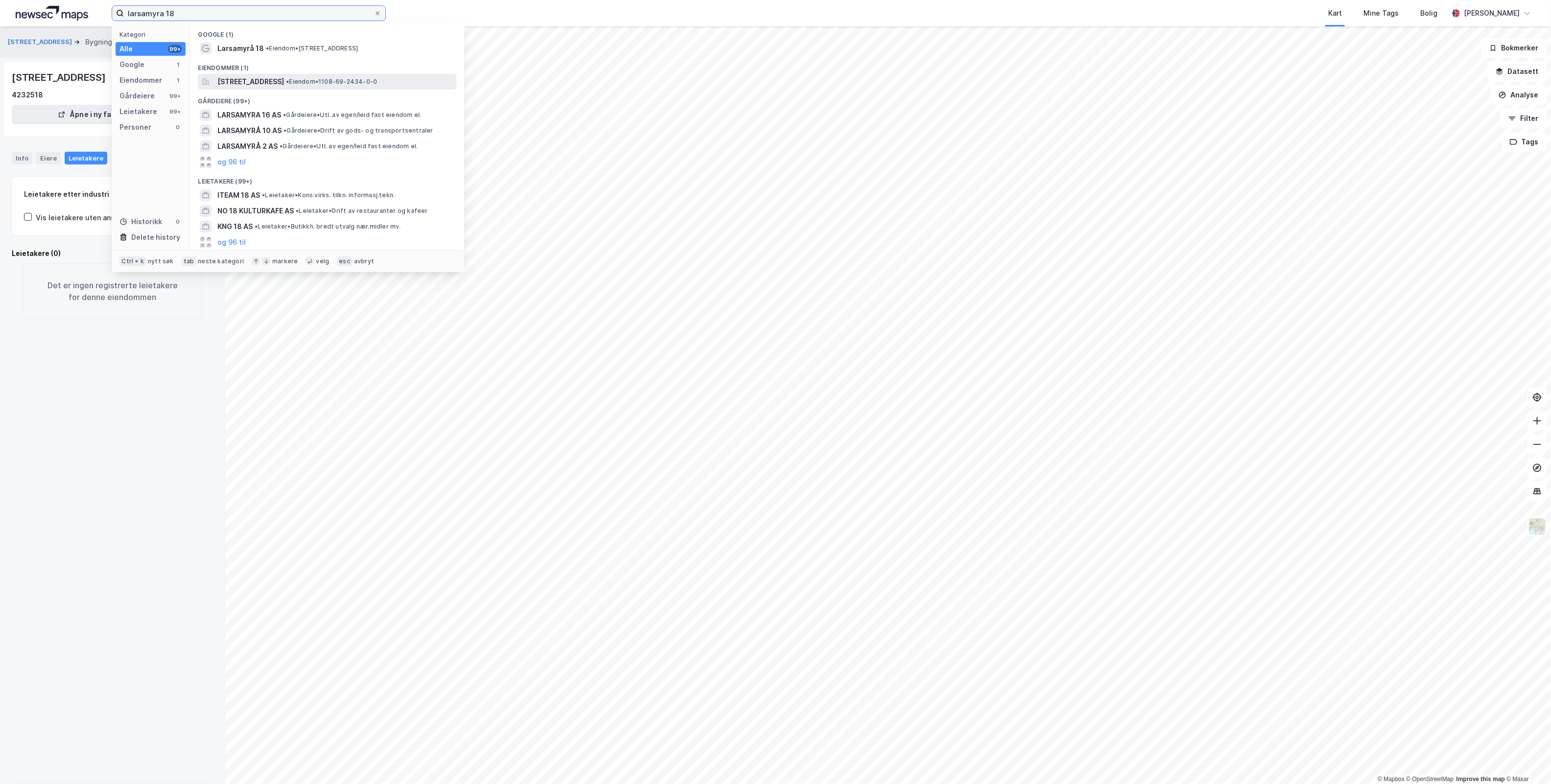
type input "larsamyra 18"
click at [262, 77] on span "[STREET_ADDRESS]" at bounding box center [250, 82] width 66 height 12
